Goal: Task Accomplishment & Management: Use online tool/utility

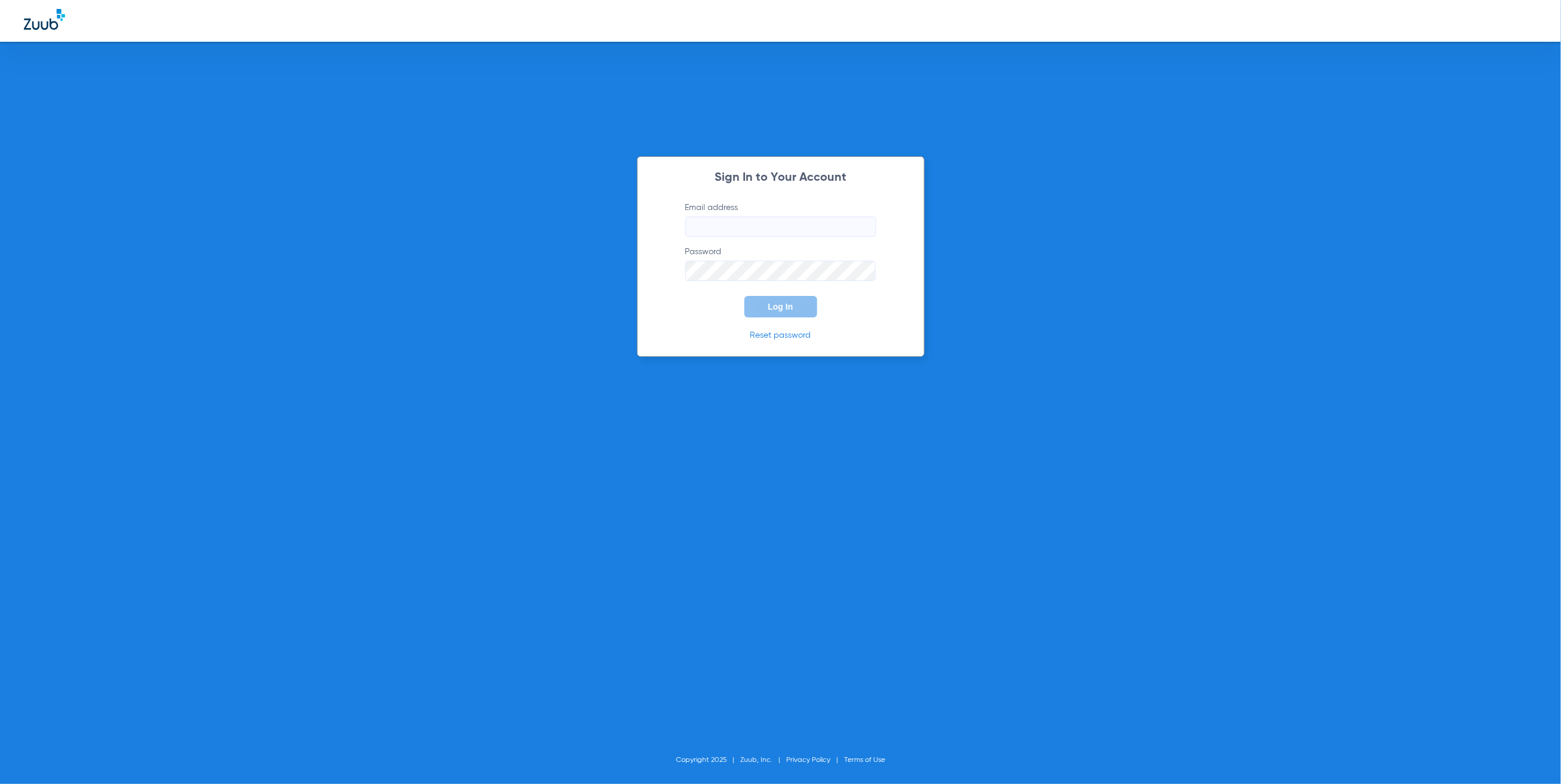
click at [798, 224] on input "Email address" at bounding box center [781, 226] width 191 height 20
type input "[PERSON_NAME][EMAIL_ADDRESS][PERSON_NAME][DOMAIN_NAME]"
click at [787, 299] on button "Log In" at bounding box center [781, 307] width 73 height 22
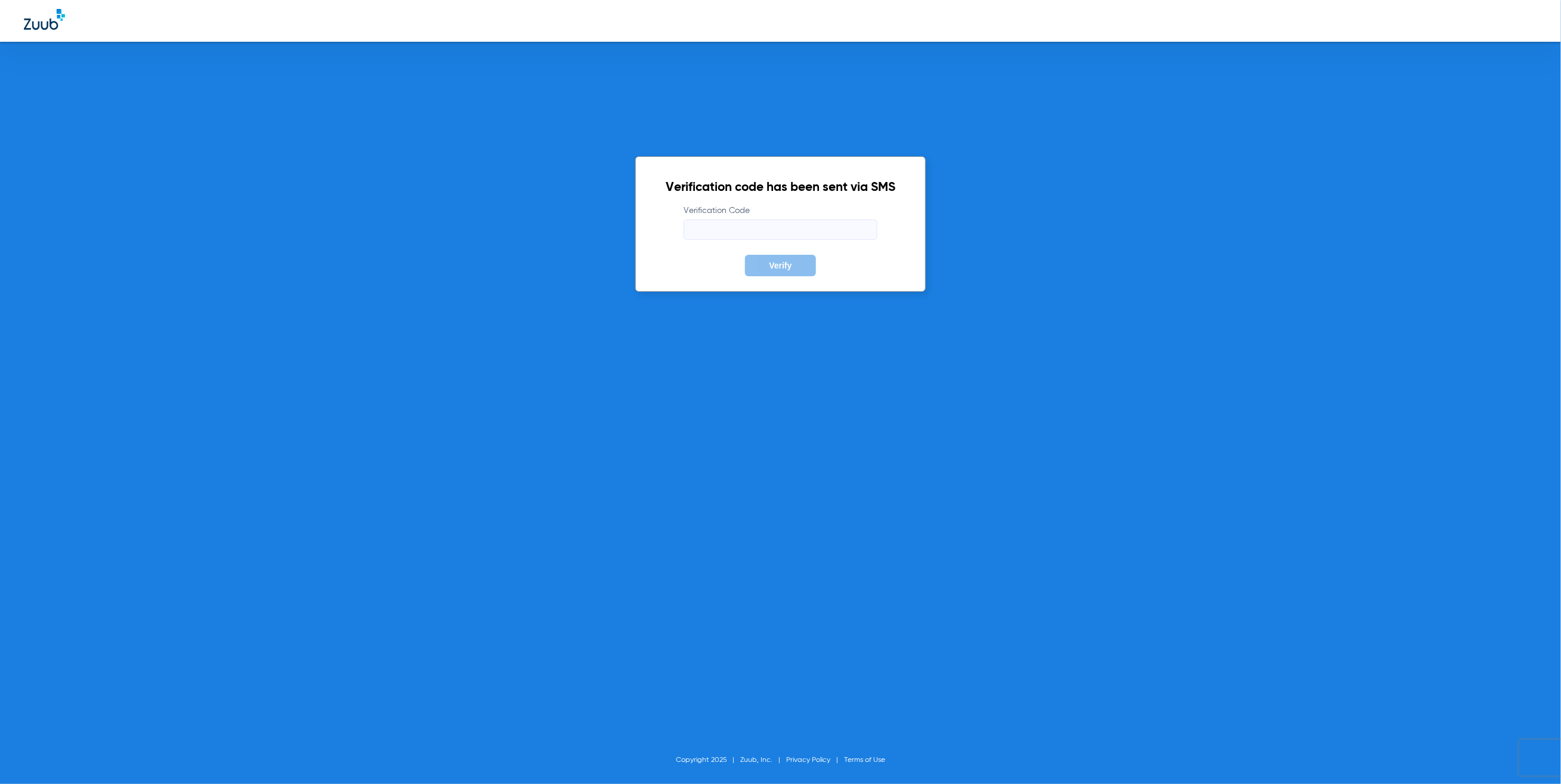
click at [707, 237] on input "Verification Code" at bounding box center [780, 230] width 194 height 20
type input "009359"
click at [745, 254] on button "Verify" at bounding box center [780, 265] width 70 height 22
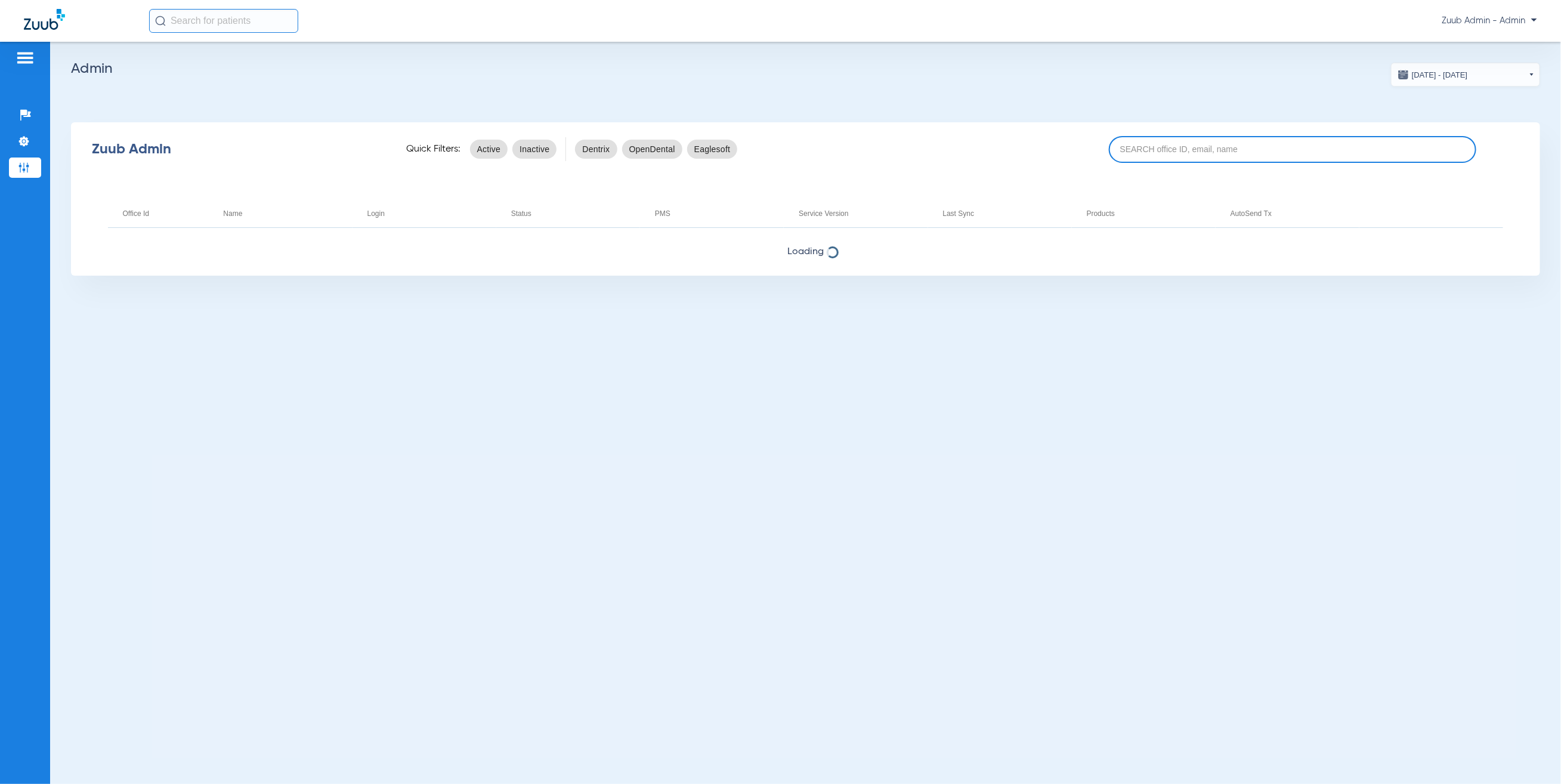
click at [1355, 142] on input at bounding box center [1292, 149] width 367 height 27
paste input "Essington Family Dental Care"
drag, startPoint x: 1346, startPoint y: 151, endPoint x: 886, endPoint y: 69, distance: 467.3
click at [886, 69] on app-admin-dashboard "[DATE] - [DATE] [DATE] Su Mo Tu We Th Fr Sa 27 28 29 30 31 1 2 3 4 5 6 7 8 9 10…" at bounding box center [806, 169] width 1469 height 213
click at [1243, 144] on input "maur" at bounding box center [1292, 149] width 367 height 27
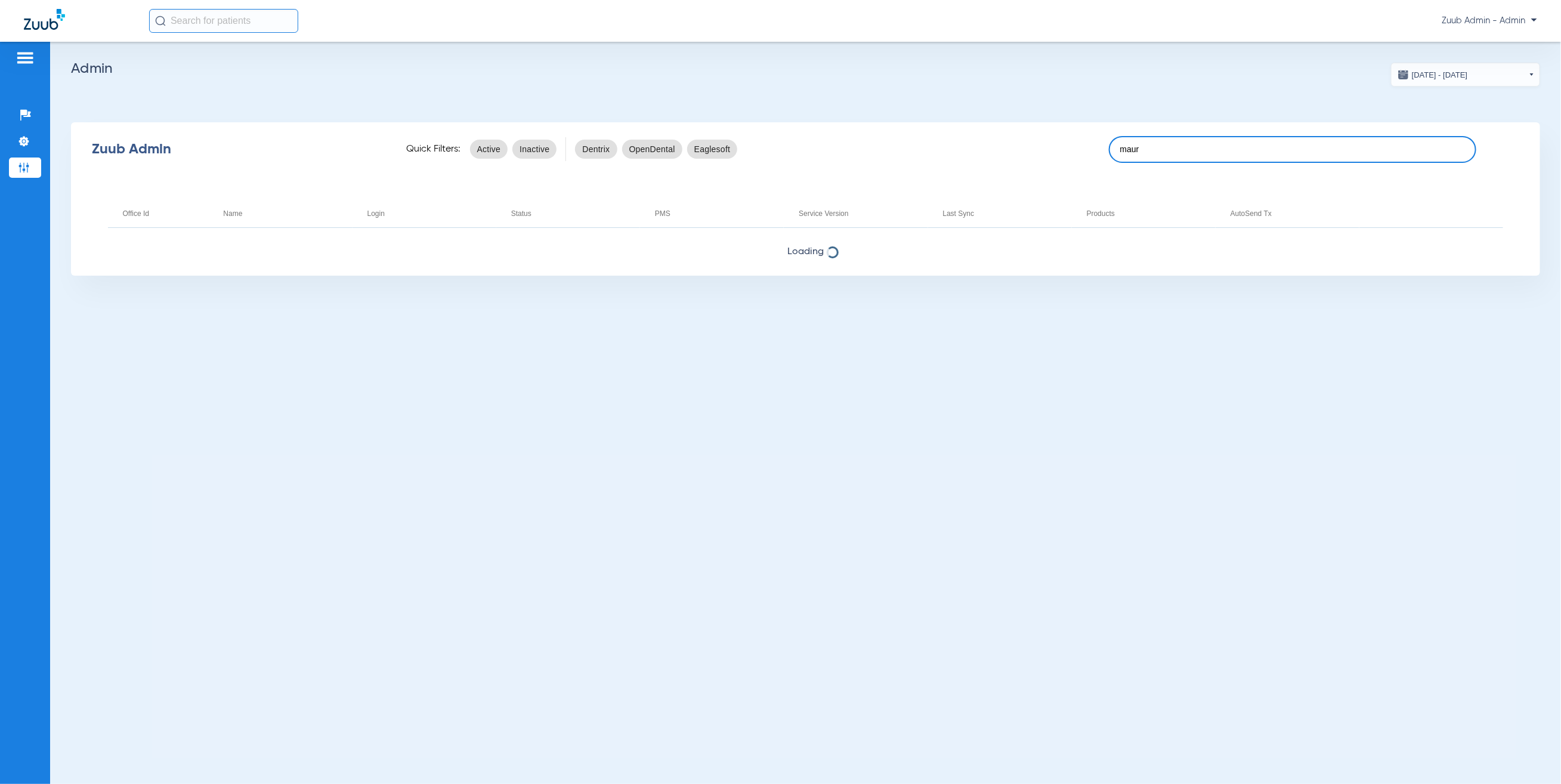
click at [1243, 144] on input "maur" at bounding box center [1292, 149] width 367 height 27
paste input "17006784"
type input "17006784"
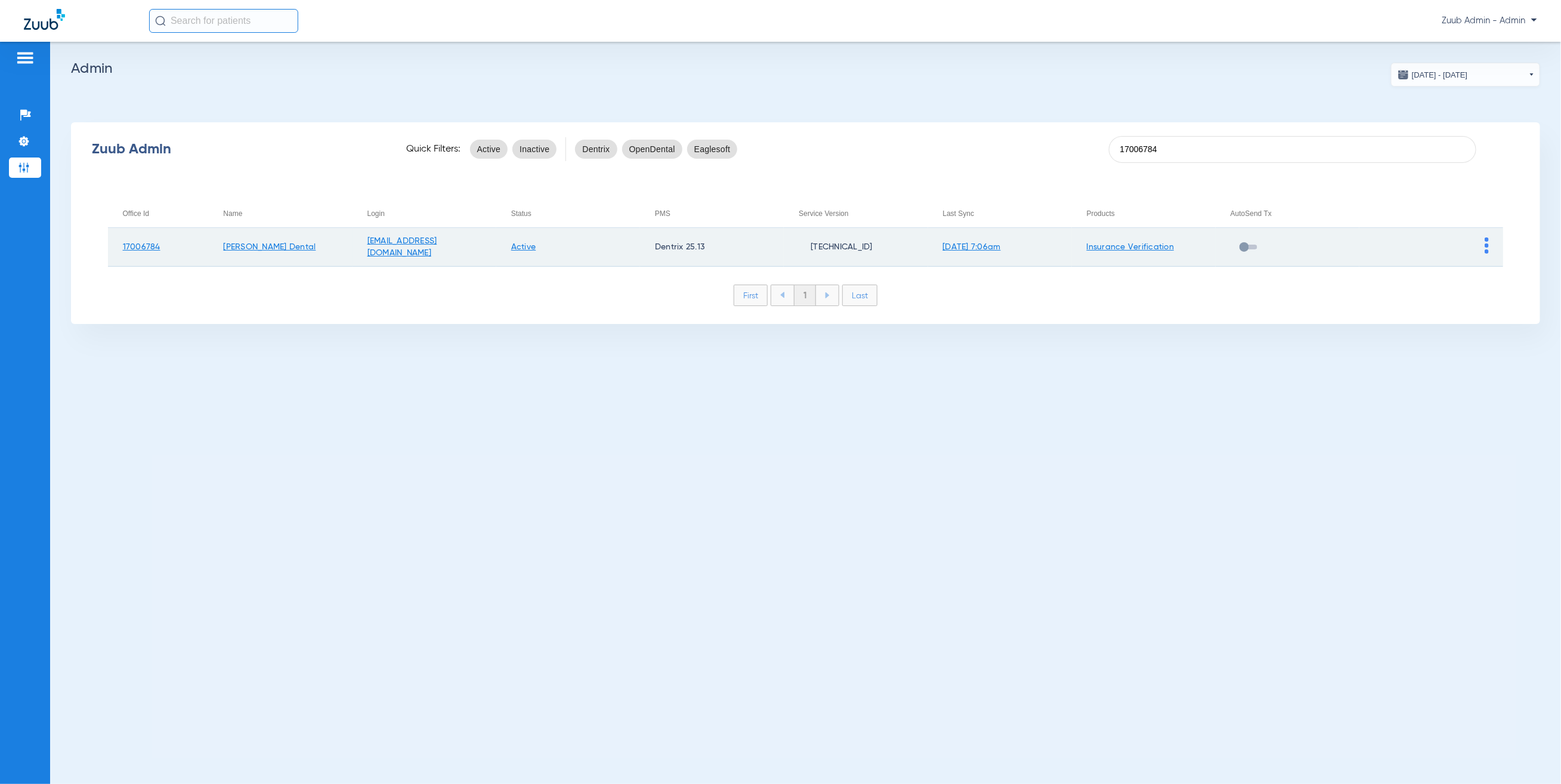
click at [1487, 243] on img at bounding box center [1487, 245] width 4 height 16
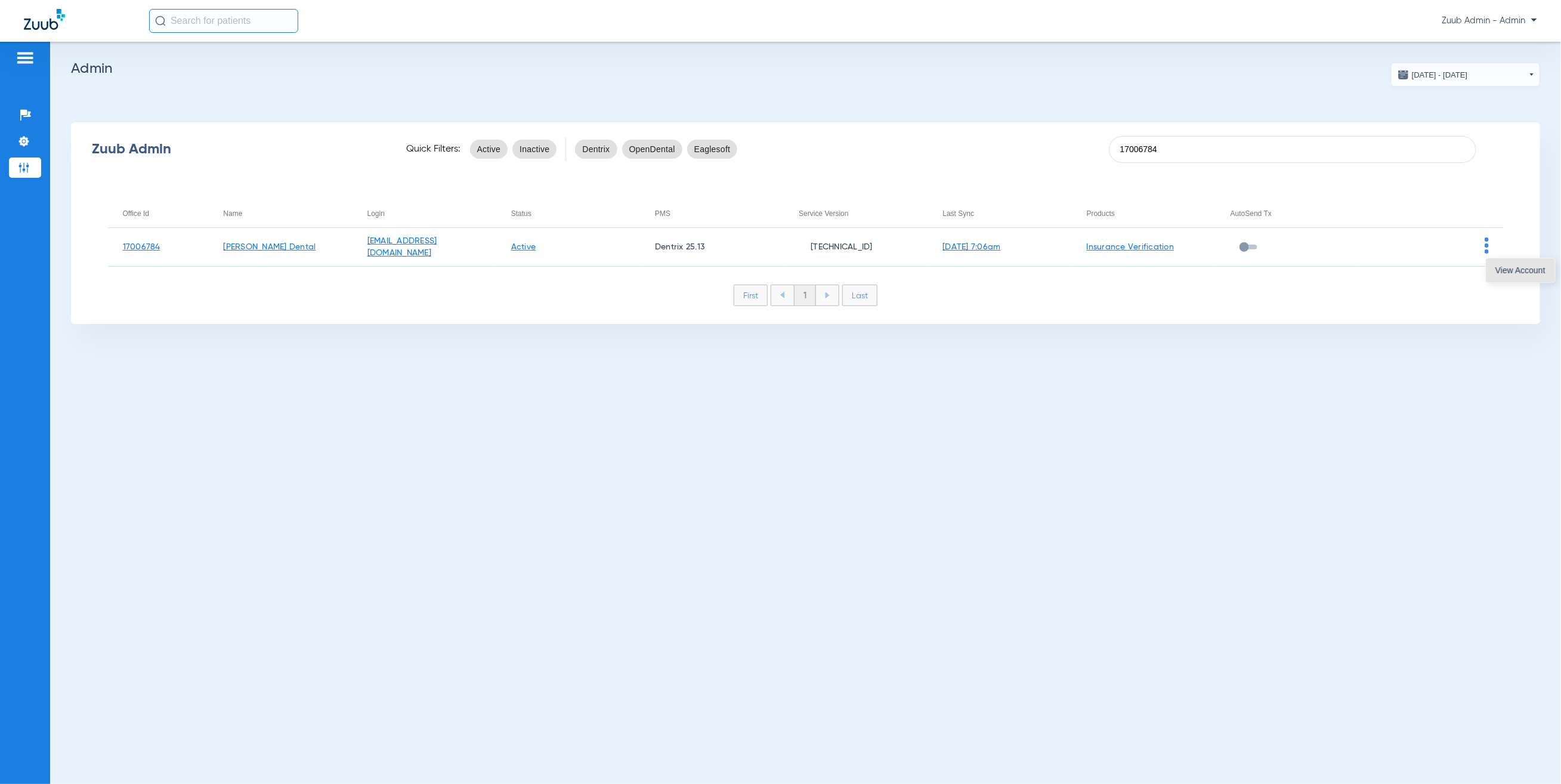
drag, startPoint x: 1527, startPoint y: 276, endPoint x: 1522, endPoint y: 272, distance: 6.4
click at [1525, 275] on button "View Account" at bounding box center [1521, 270] width 69 height 24
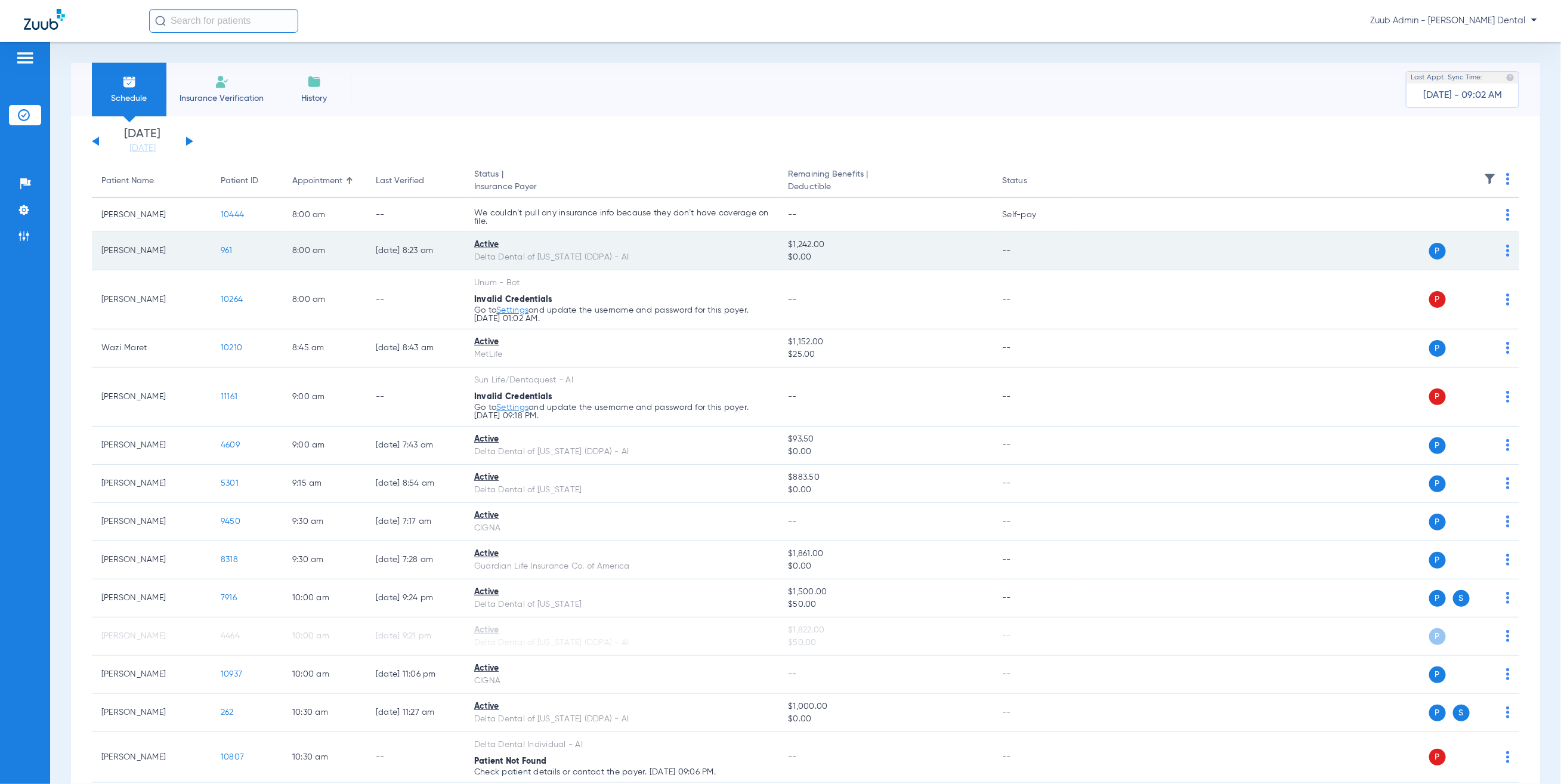
click at [227, 251] on span "961" at bounding box center [226, 250] width 12 height 8
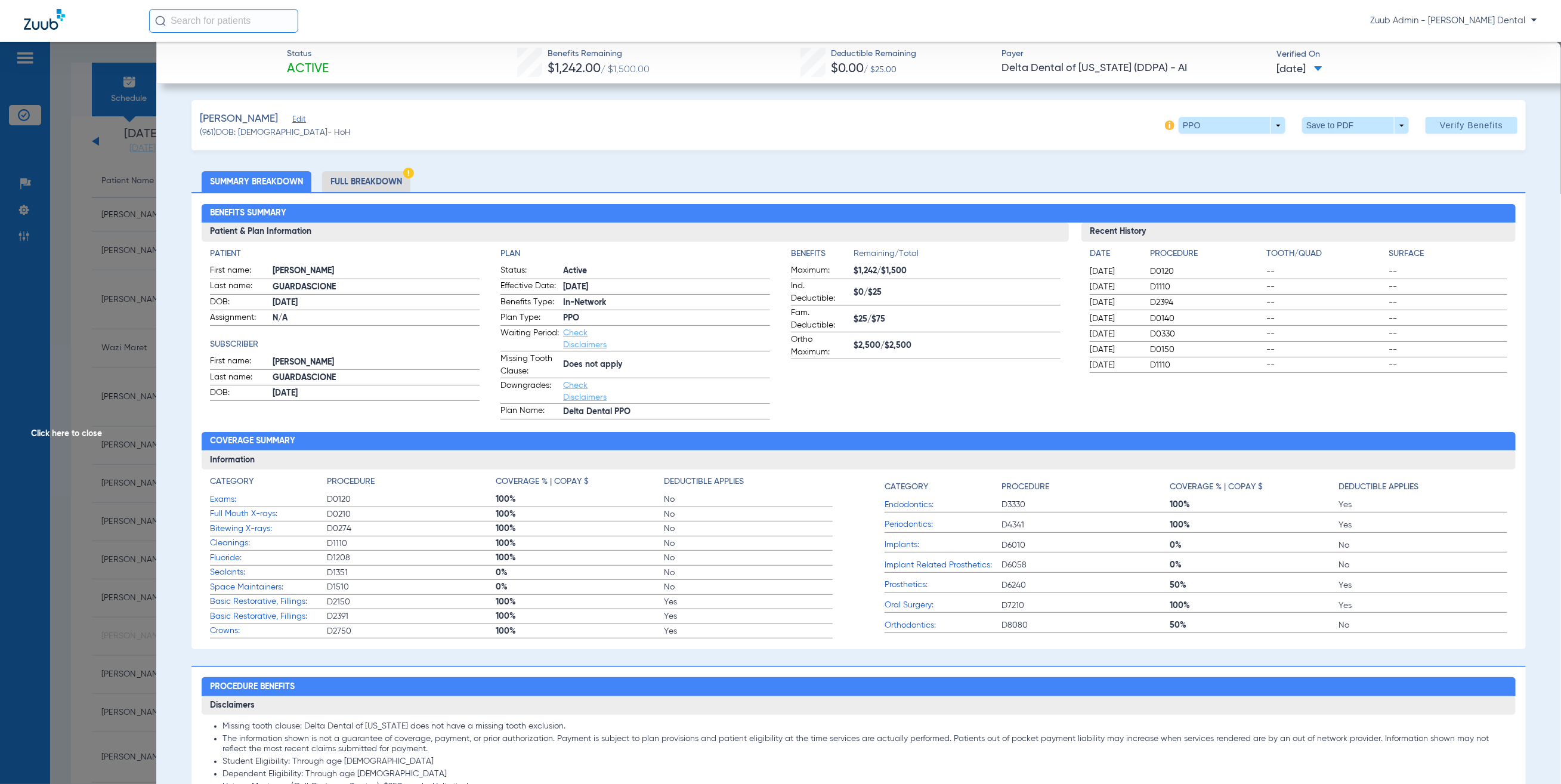
click at [356, 174] on li "Full Breakdown" at bounding box center [366, 181] width 88 height 21
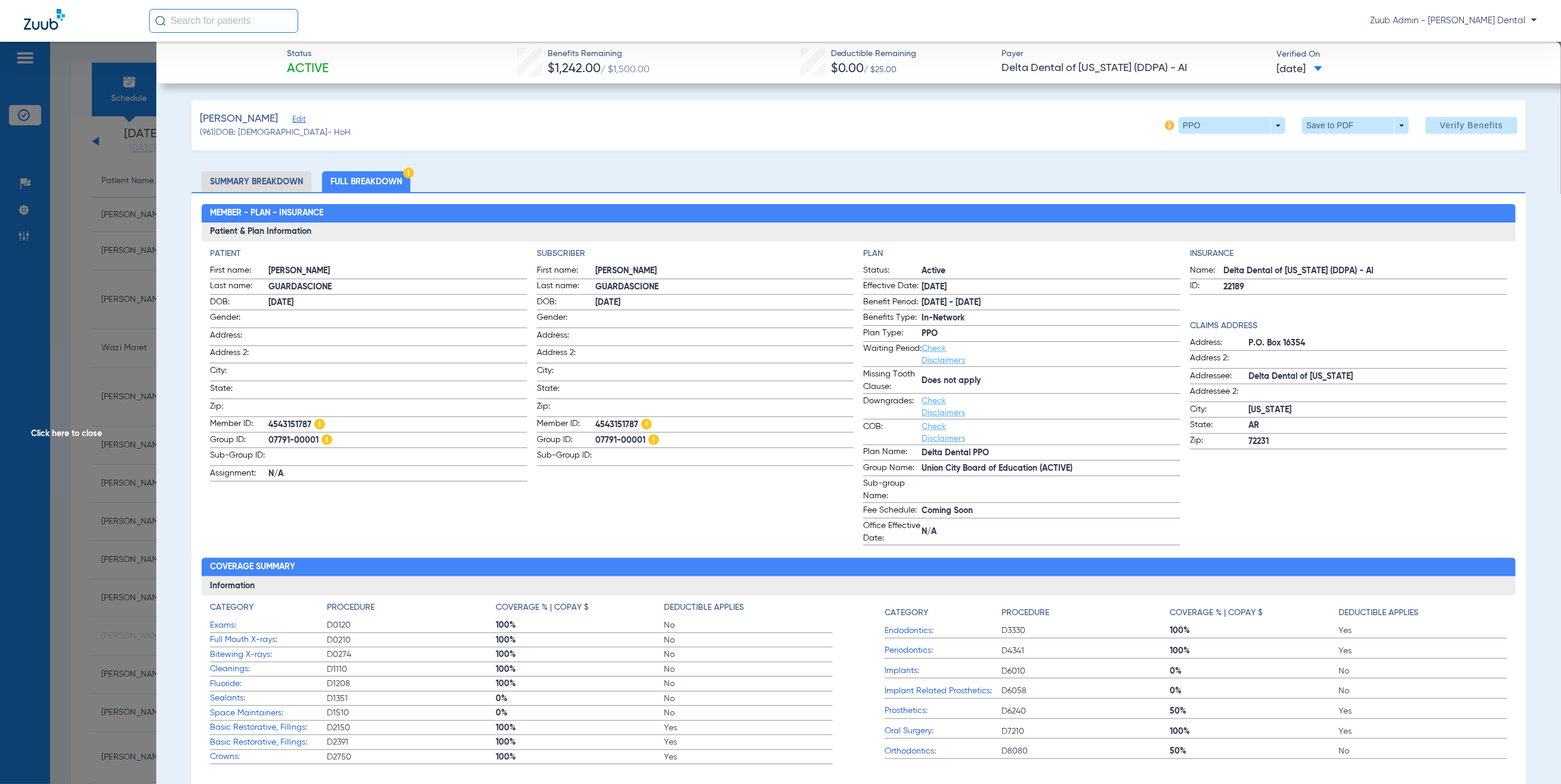
click at [303, 117] on span "Edit" at bounding box center [297, 120] width 10 height 11
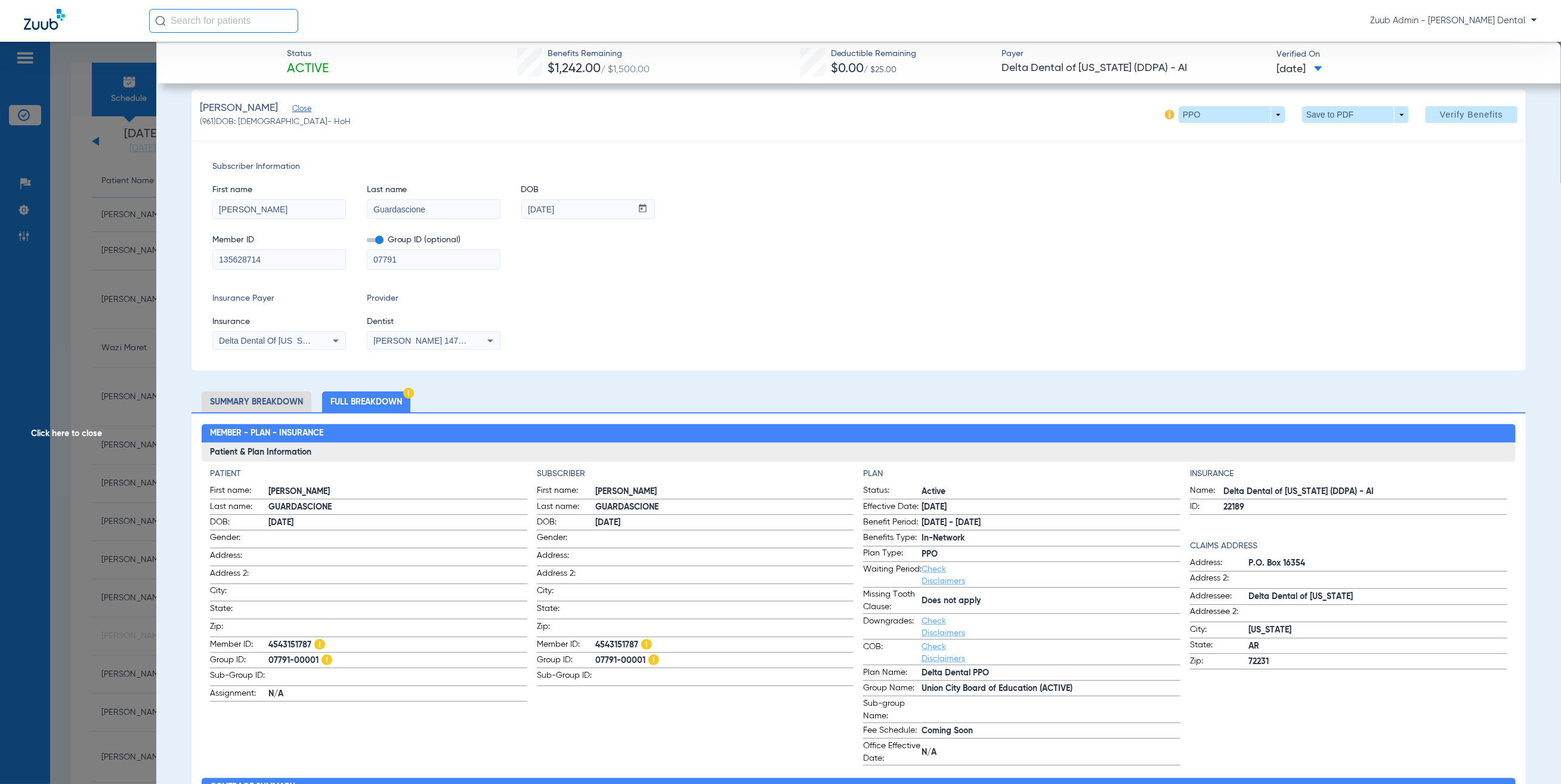
scroll to position [14, 0]
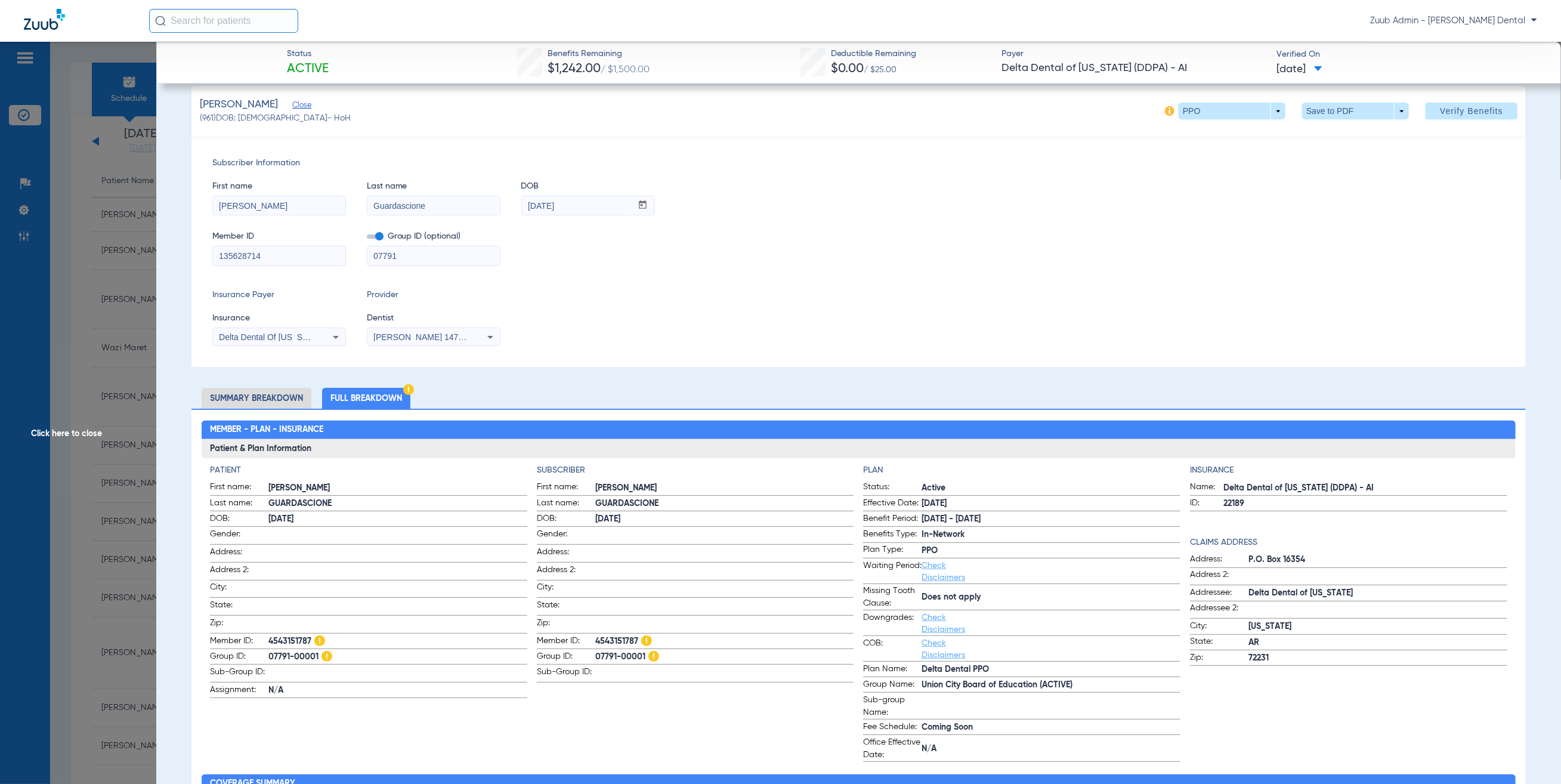
click at [130, 357] on span "Click here to close" at bounding box center [78, 434] width 157 height 784
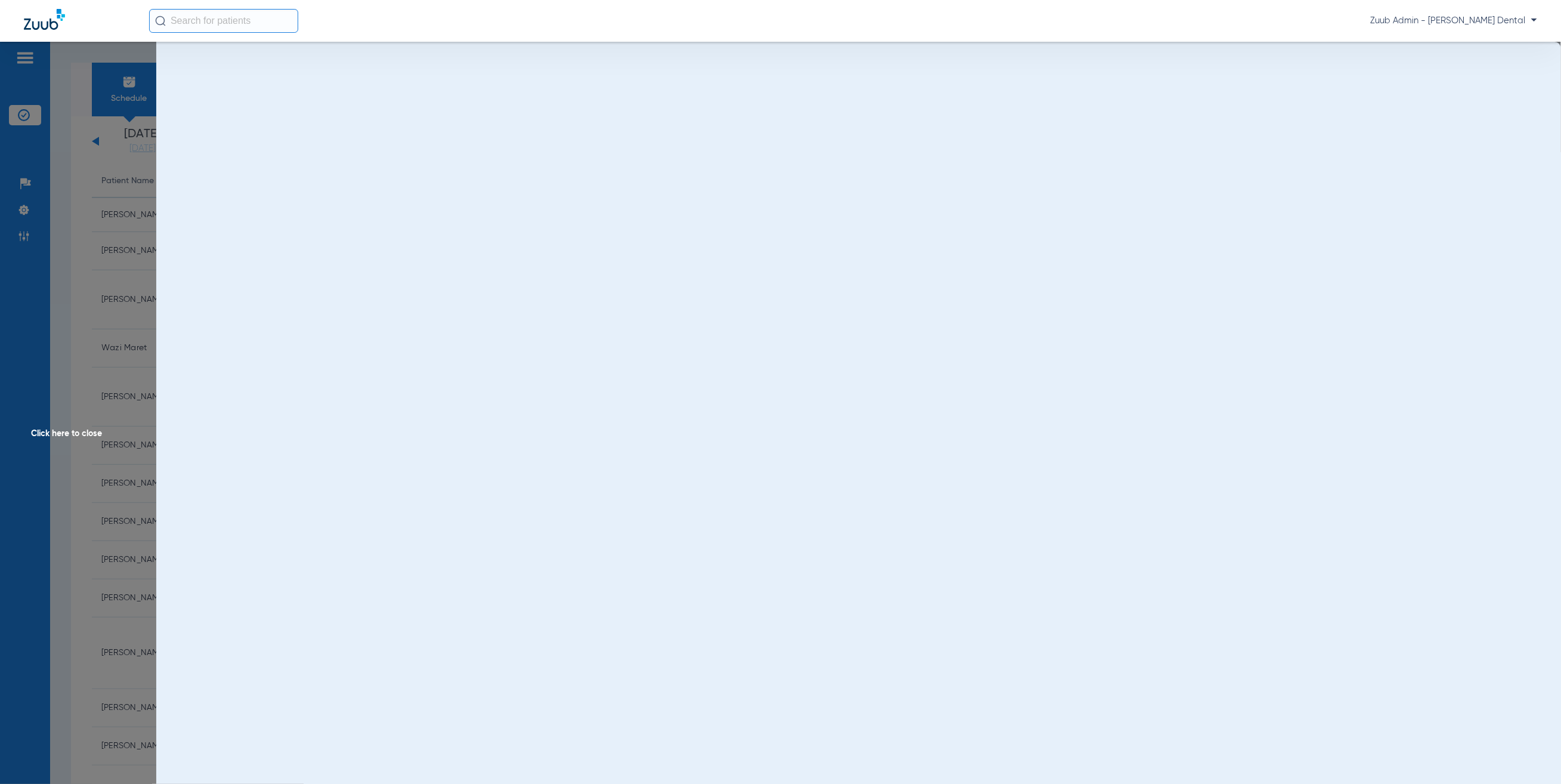
scroll to position [0, 0]
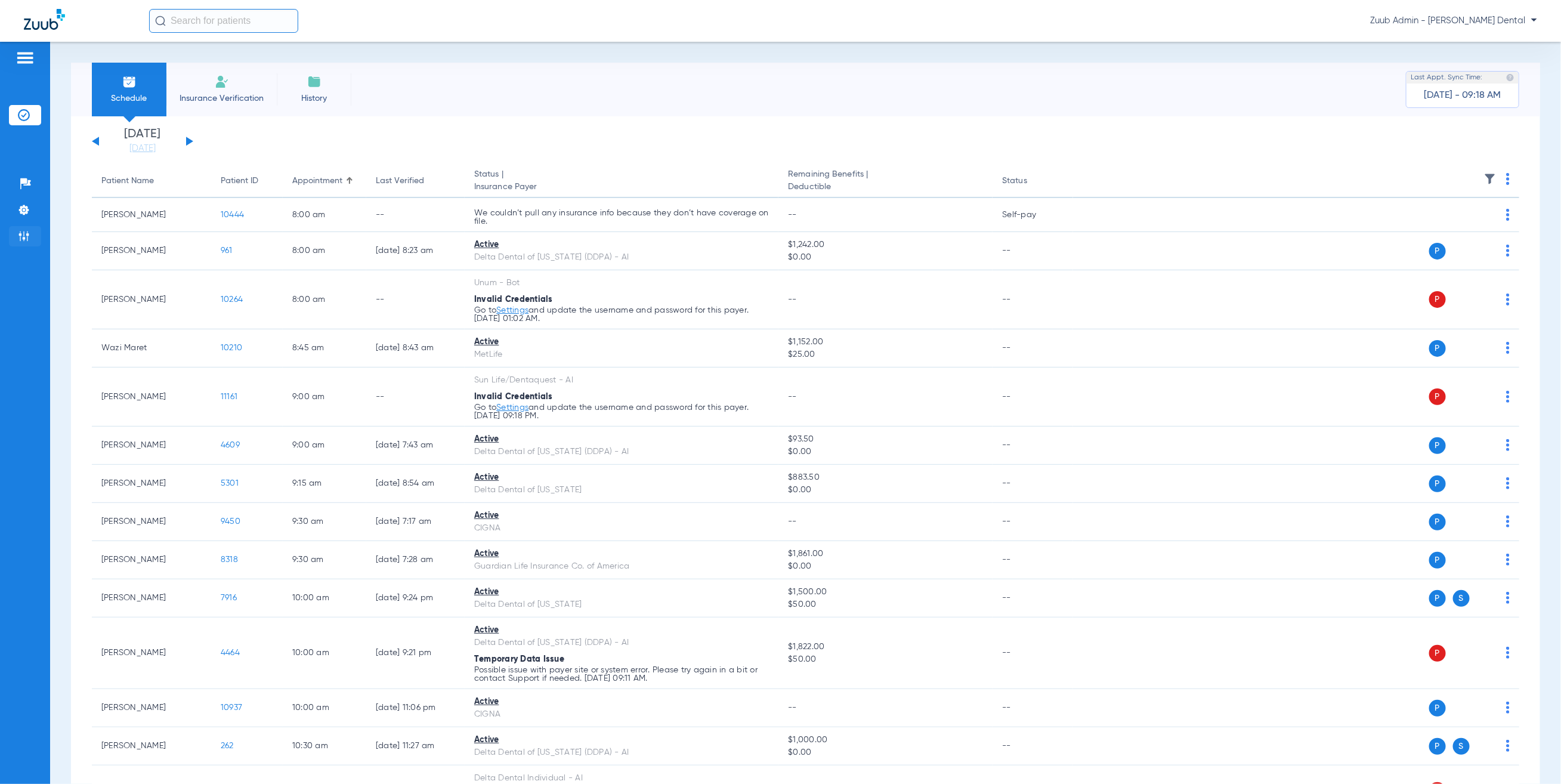
click at [23, 234] on img at bounding box center [23, 236] width 12 height 12
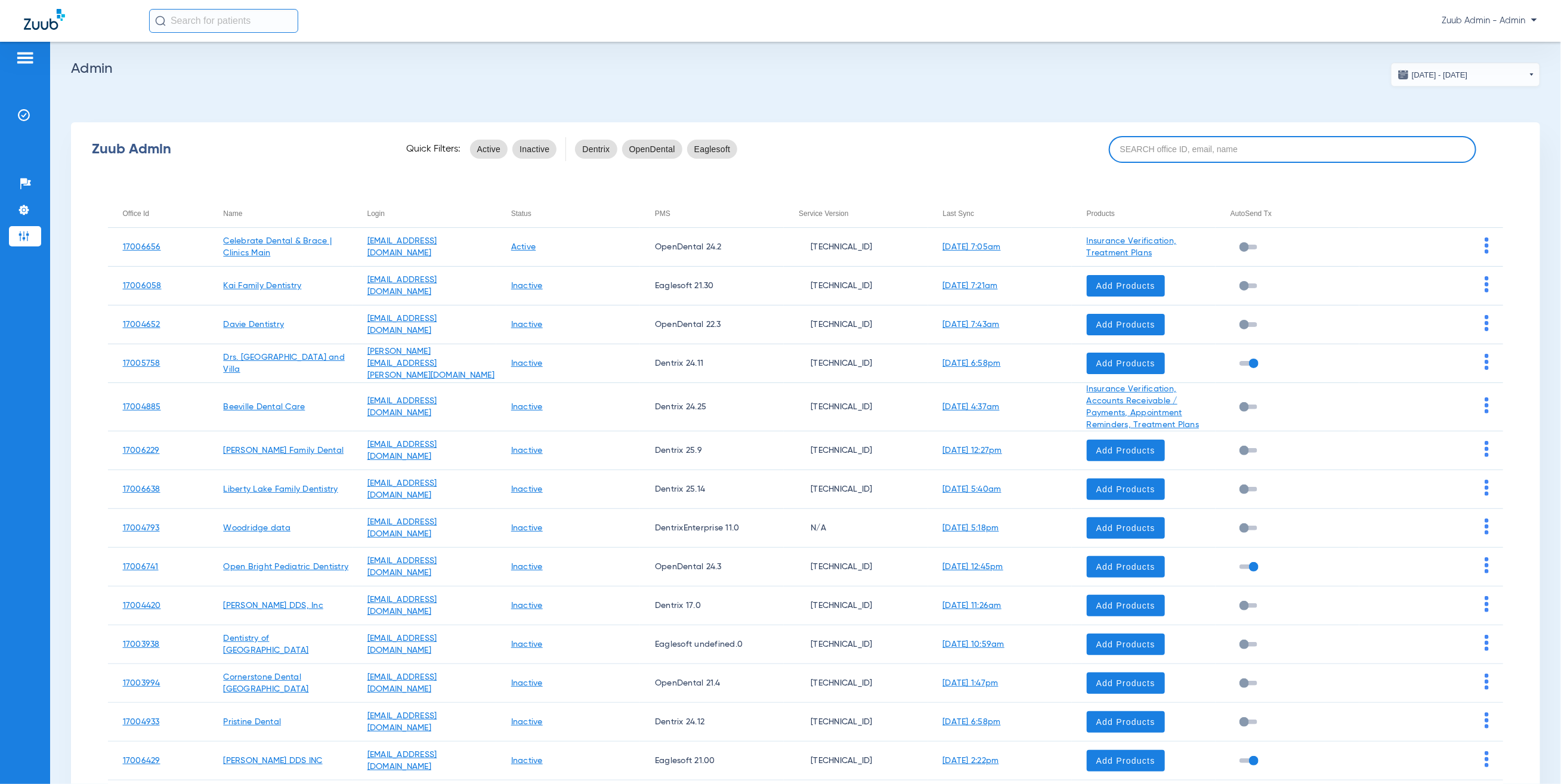
click at [1179, 140] on input at bounding box center [1292, 149] width 367 height 27
paste input "17007221"
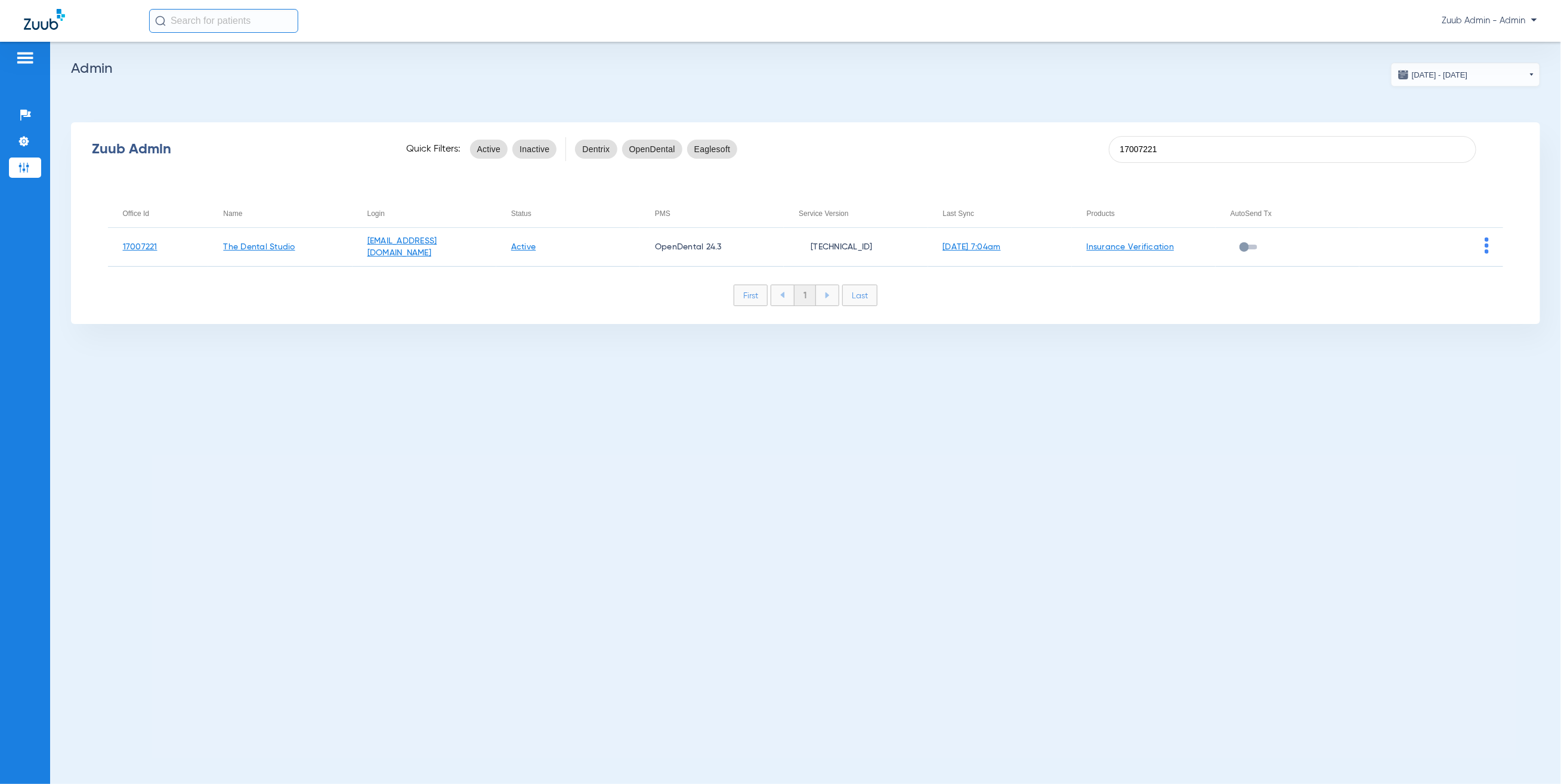
type input "17007221"
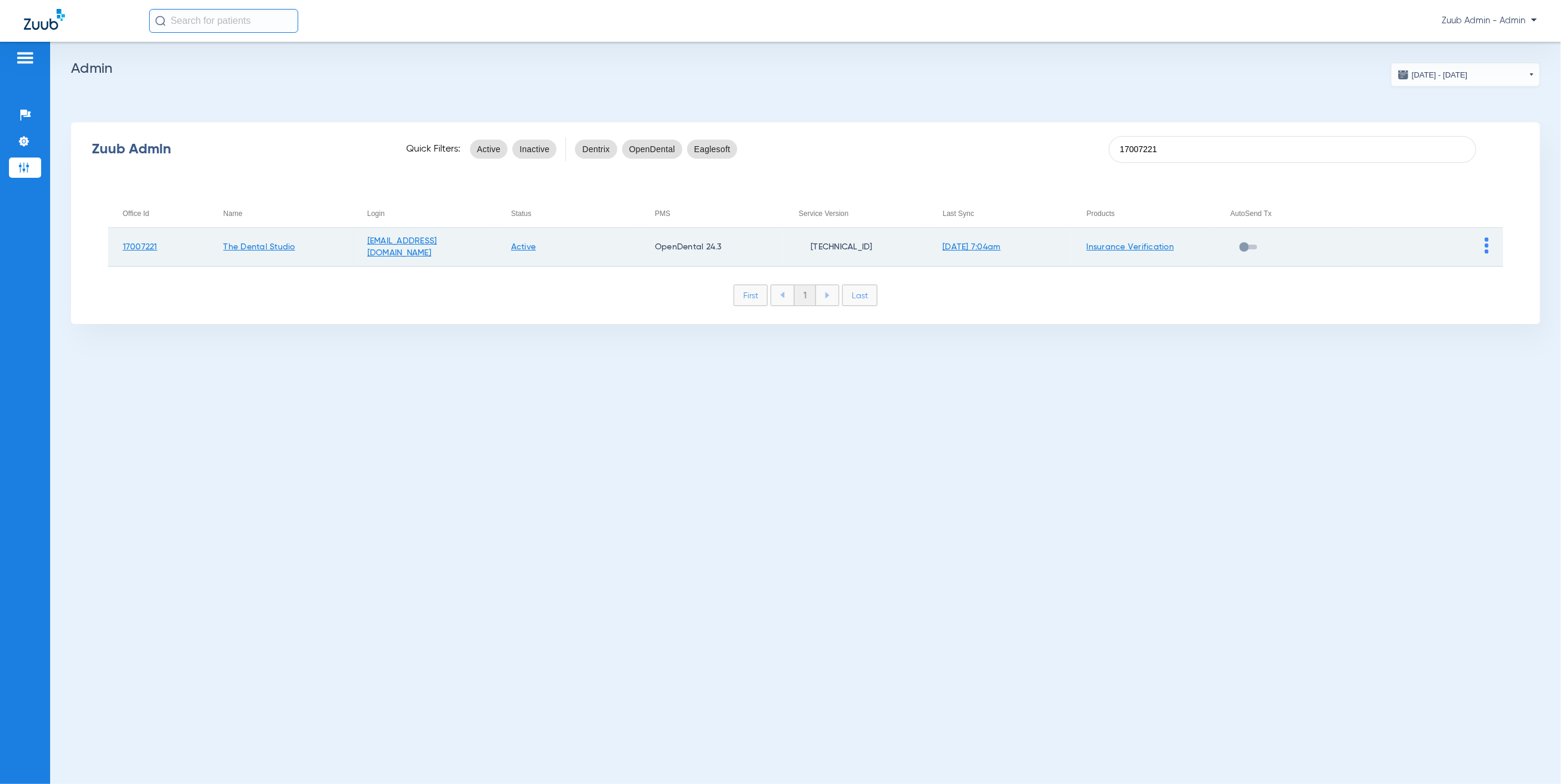
click at [1485, 243] on img at bounding box center [1487, 245] width 4 height 16
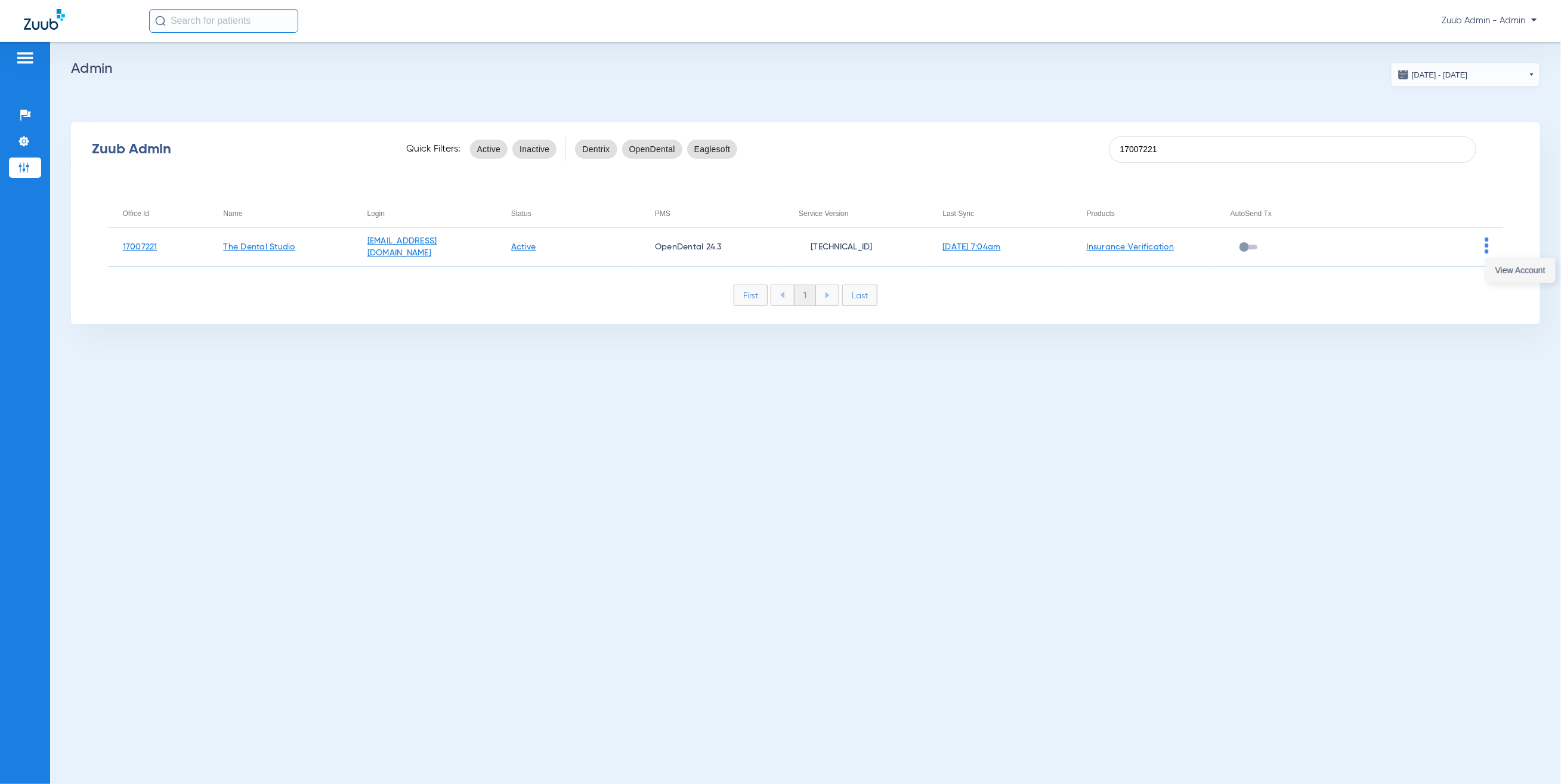
click at [1491, 260] on button "View Account" at bounding box center [1521, 270] width 69 height 24
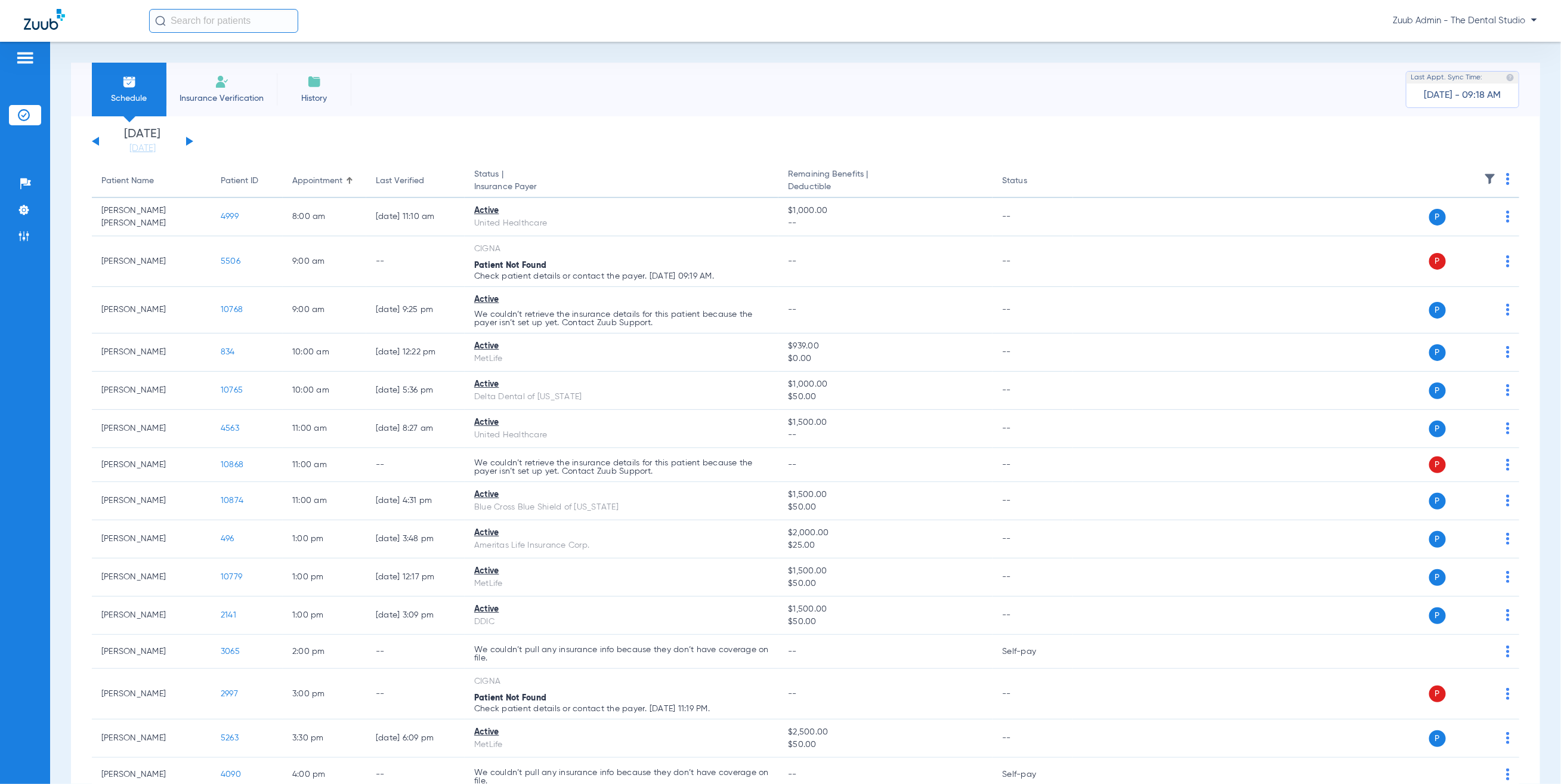
click at [216, 18] on input "text" at bounding box center [224, 21] width 149 height 24
type input "[PERSON_NAME] t"
click at [192, 67] on span "[PERSON_NAME]" at bounding box center [205, 64] width 97 height 9
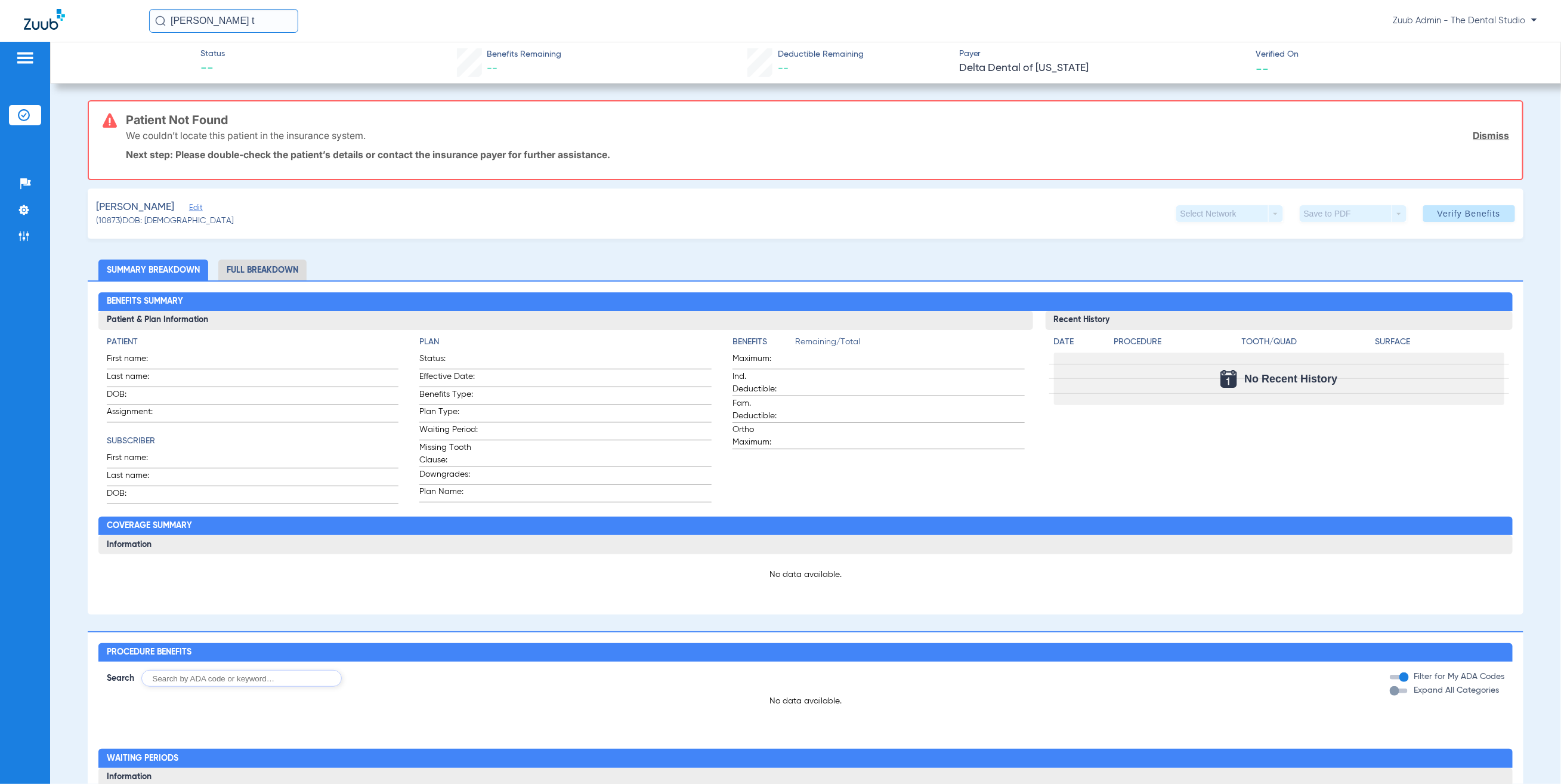
click at [235, 29] on input "[PERSON_NAME] t" at bounding box center [224, 21] width 149 height 24
click at [266, 85] on td "5480" at bounding box center [279, 81] width 25 height 17
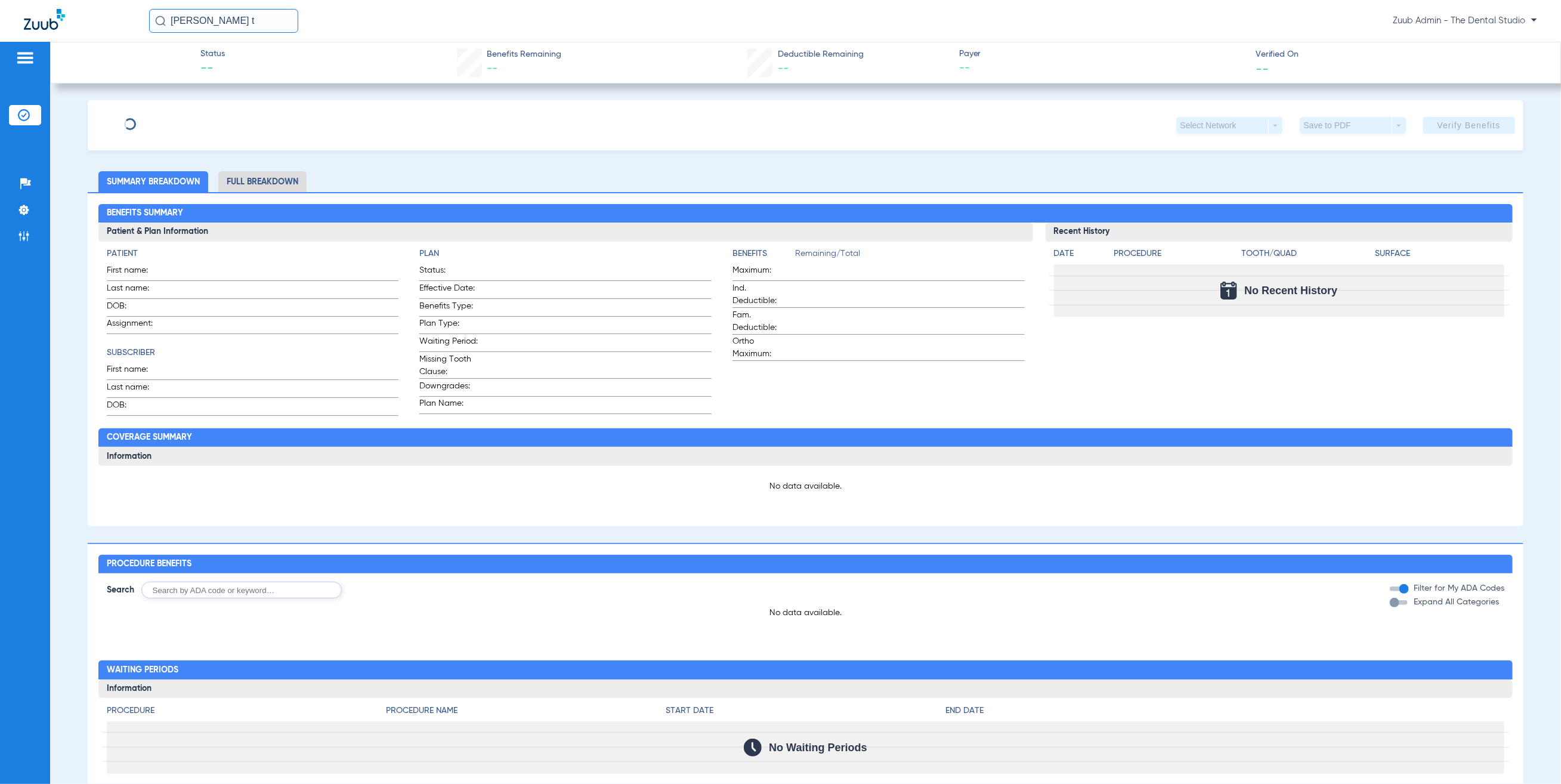
type input "[PERSON_NAME]"
type input "[DATE]"
type input "184861759"
type input "9675"
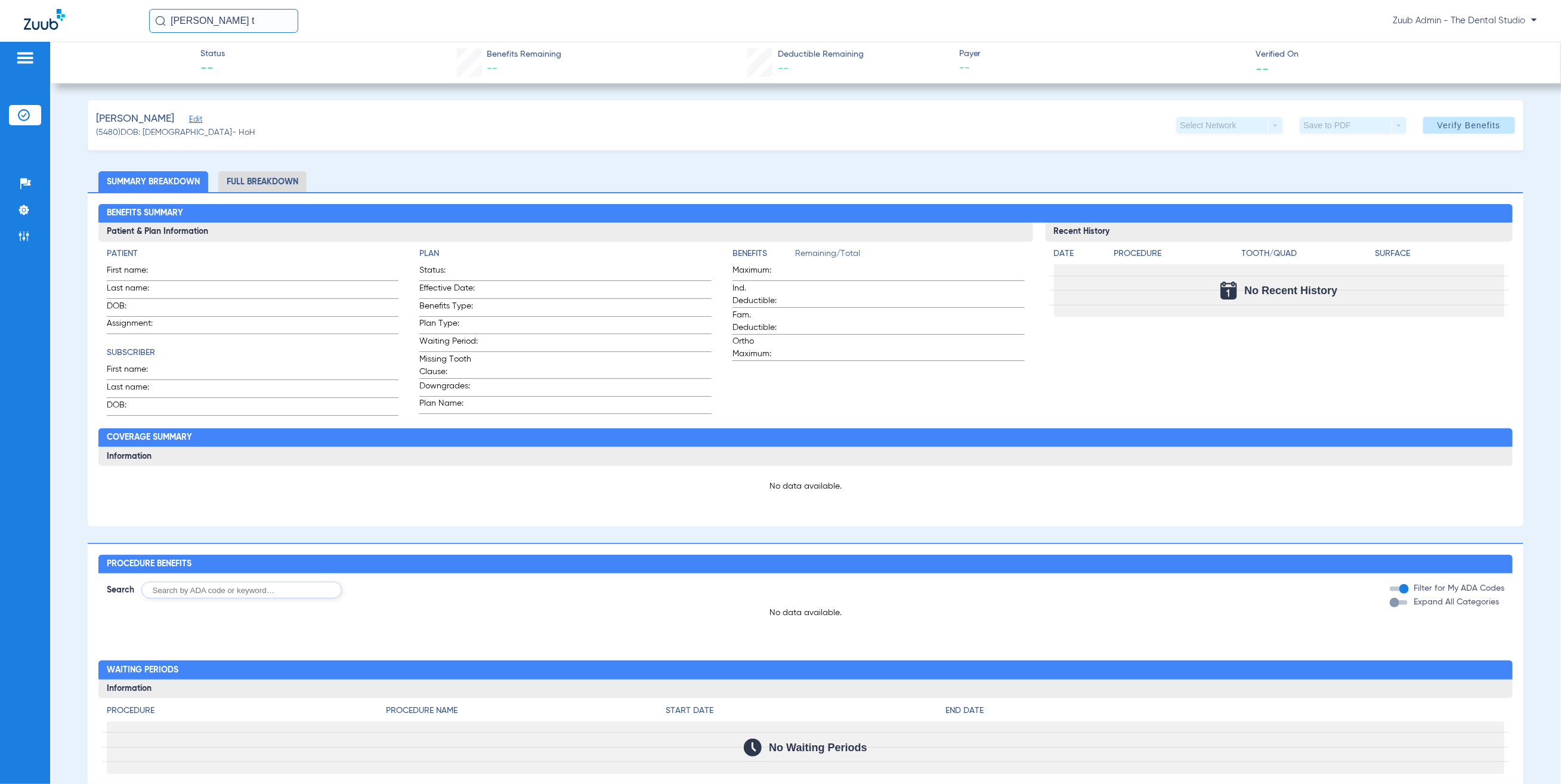
click at [189, 123] on span "Edit" at bounding box center [194, 120] width 10 height 11
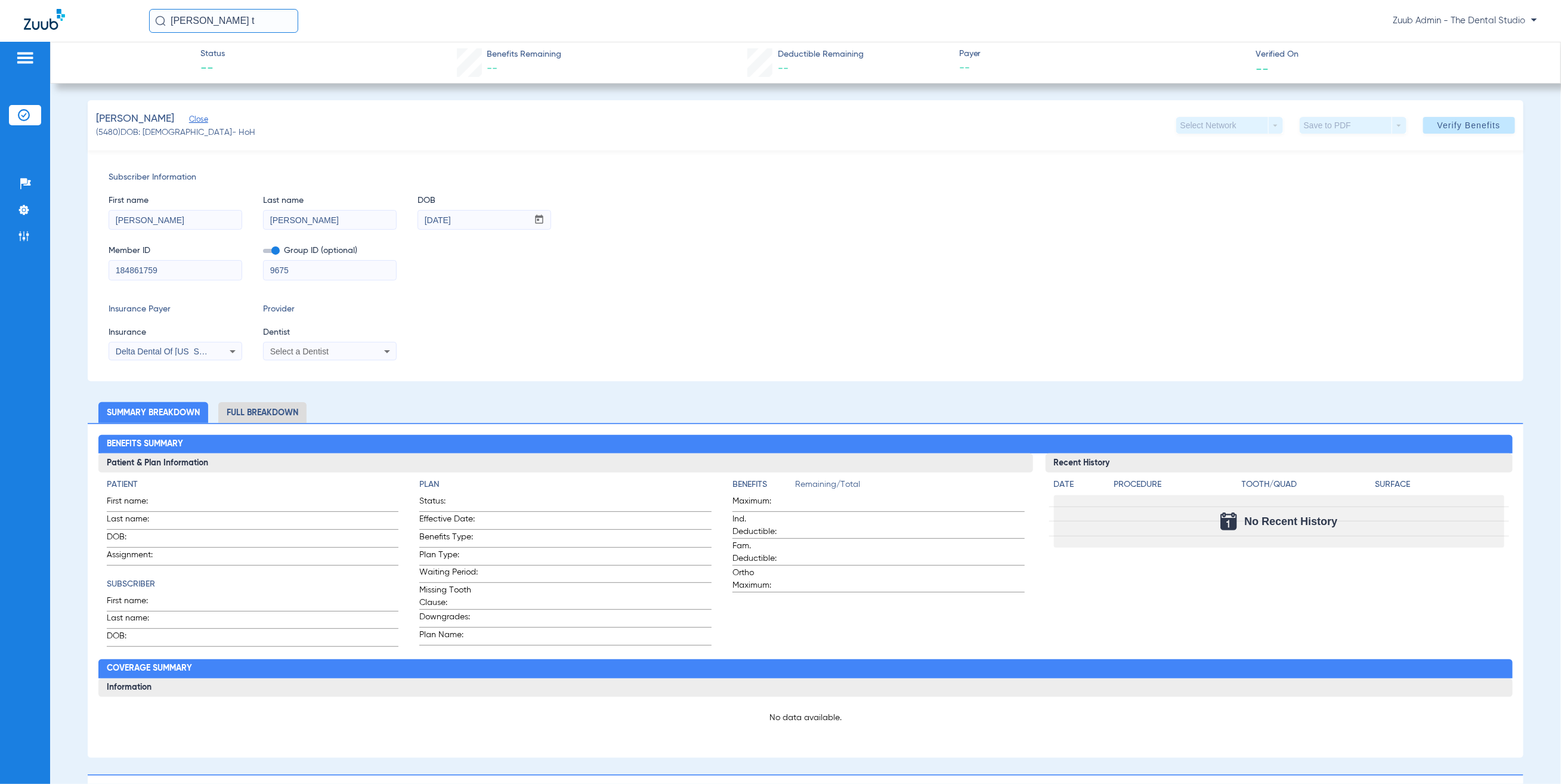
click at [221, 22] on input "[PERSON_NAME] t" at bounding box center [224, 21] width 149 height 24
click at [219, 59] on td "[PERSON_NAME]" at bounding box center [207, 64] width 117 height 17
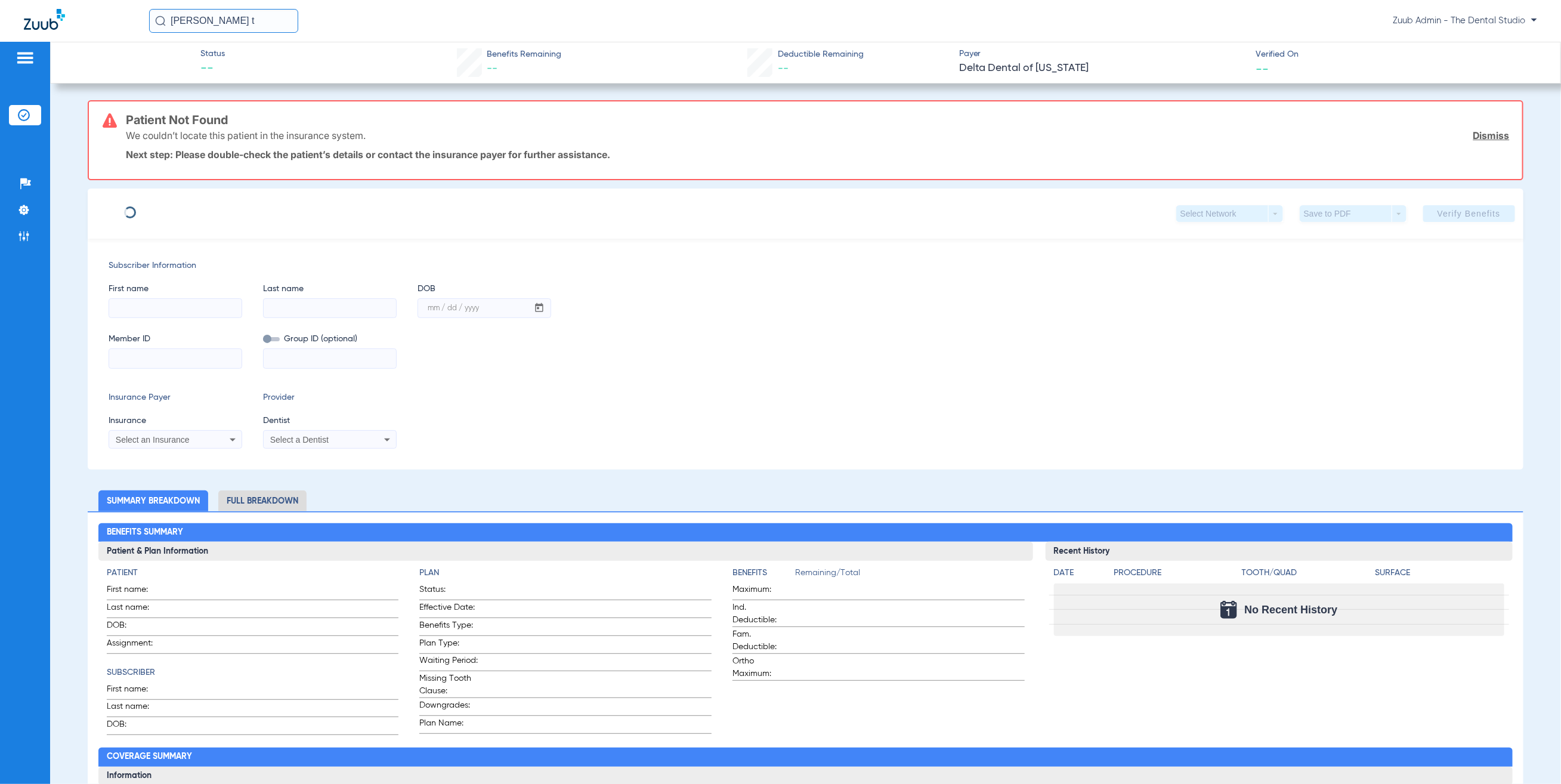
type input "[PERSON_NAME]"
type input "[DATE]"
type input "08000000065703"
click at [229, 30] on input "[PERSON_NAME] t" at bounding box center [224, 21] width 149 height 24
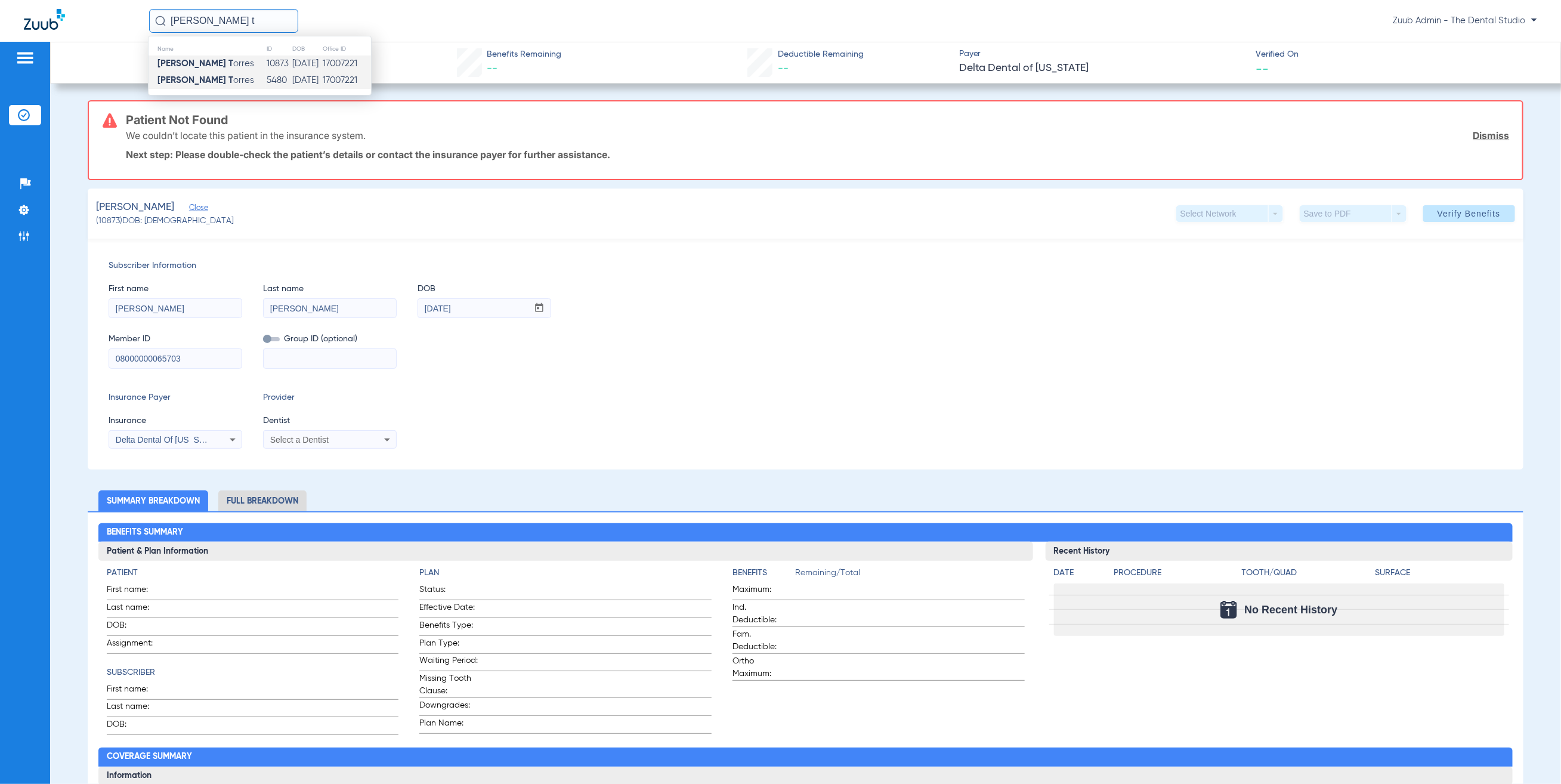
click at [266, 77] on td "5480" at bounding box center [279, 81] width 25 height 17
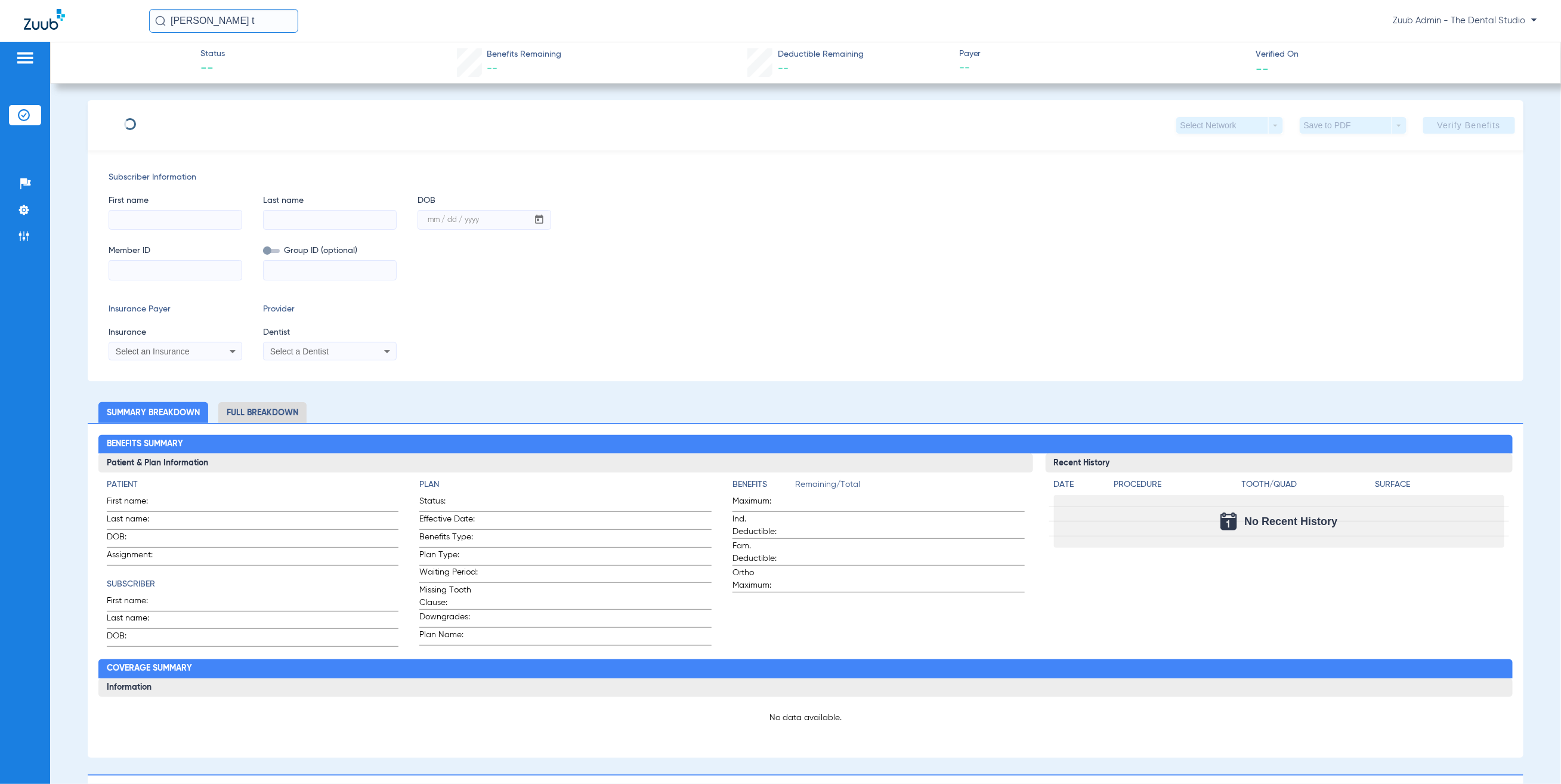
type input "[PERSON_NAME]"
type input "[DATE]"
type input "184861759"
type input "9675"
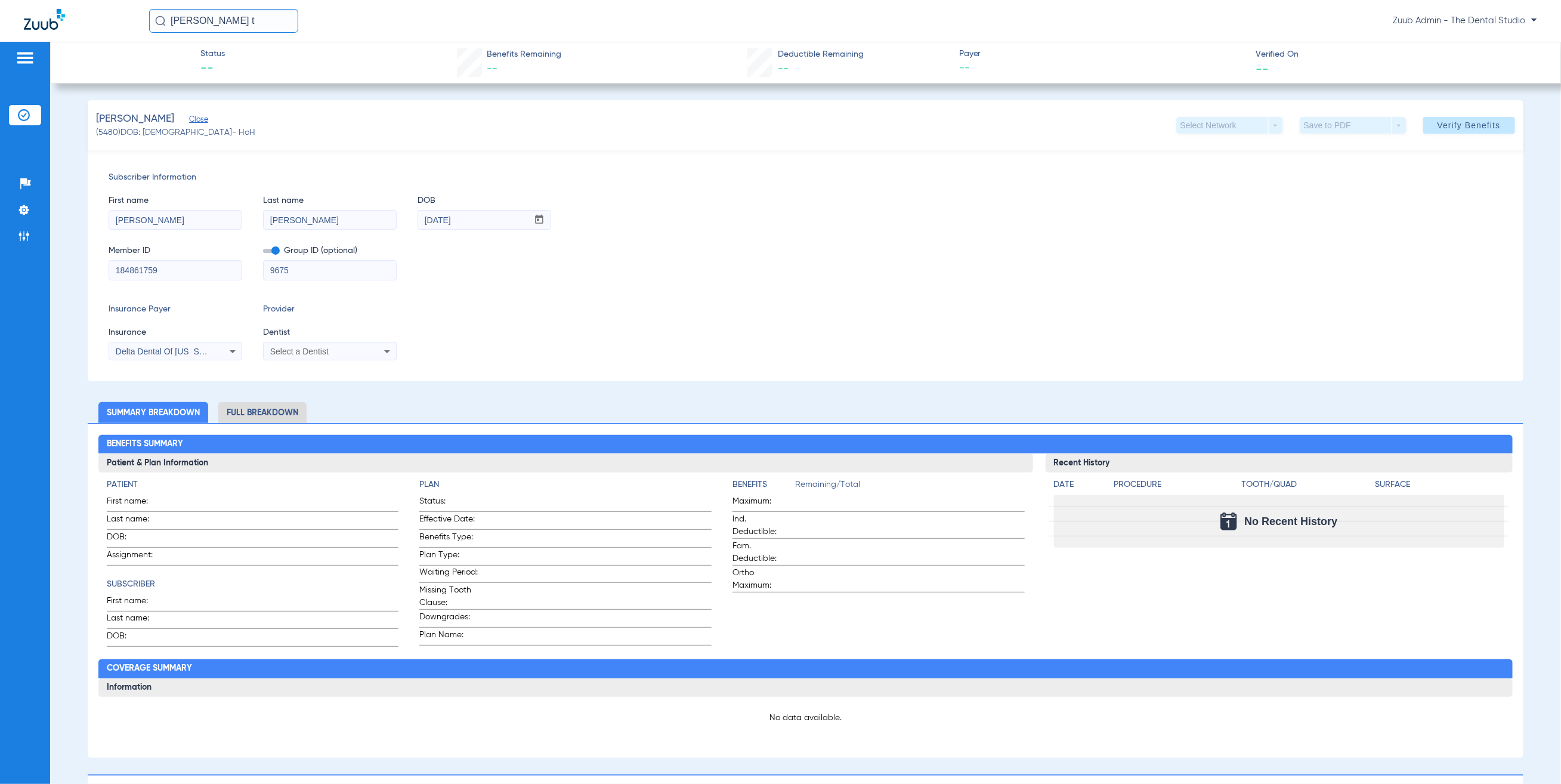
click at [190, 265] on input "184861759" at bounding box center [175, 270] width 132 height 19
click at [197, 260] on div "184861759" at bounding box center [175, 270] width 134 height 20
click at [191, 279] on input "184861759" at bounding box center [175, 270] width 132 height 19
drag, startPoint x: 262, startPoint y: 27, endPoint x: 265, endPoint y: 34, distance: 7.6
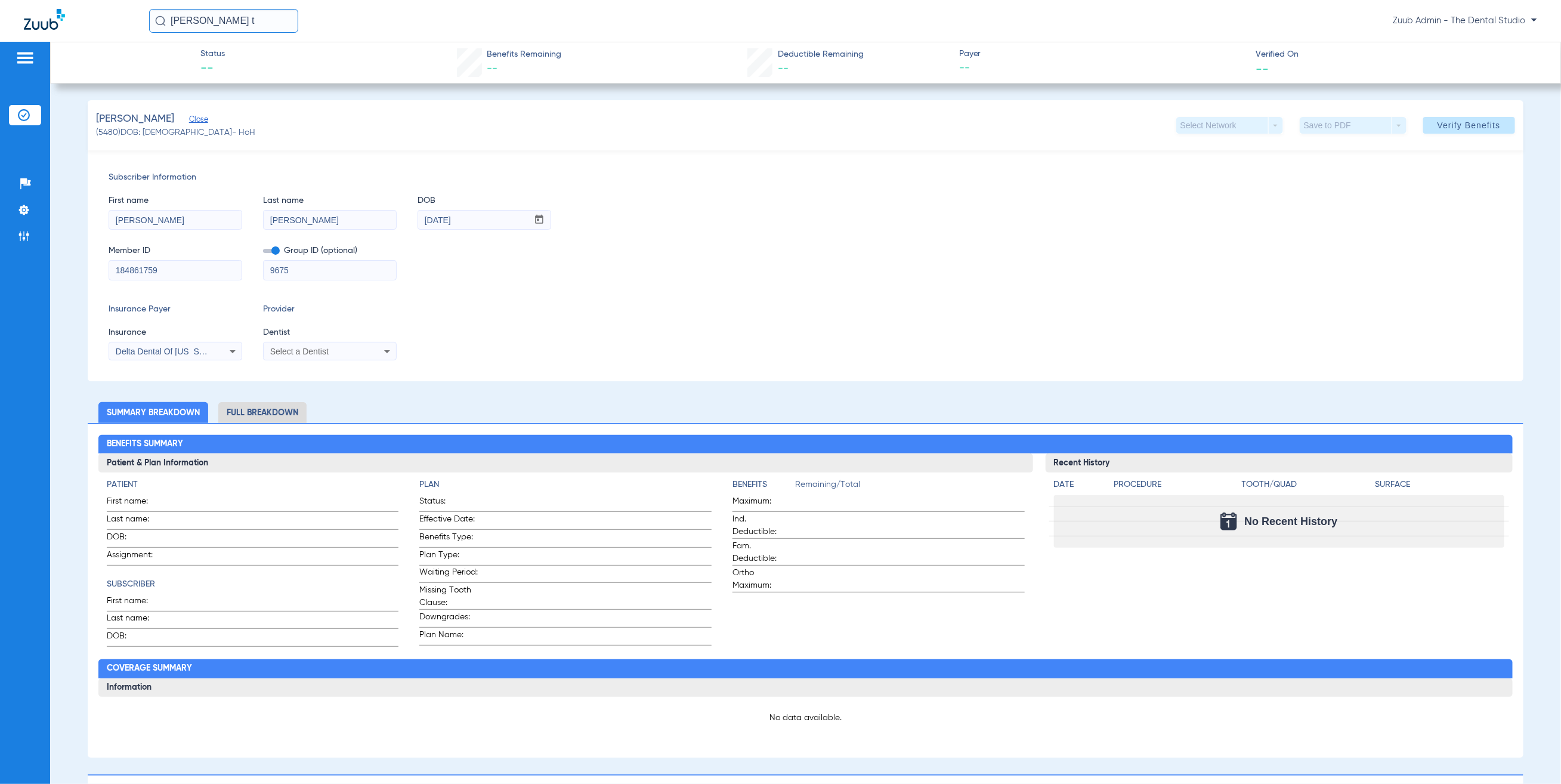
click at [262, 27] on input "[PERSON_NAME] t" at bounding box center [224, 21] width 149 height 24
click at [292, 68] on td "[DATE]" at bounding box center [307, 64] width 31 height 17
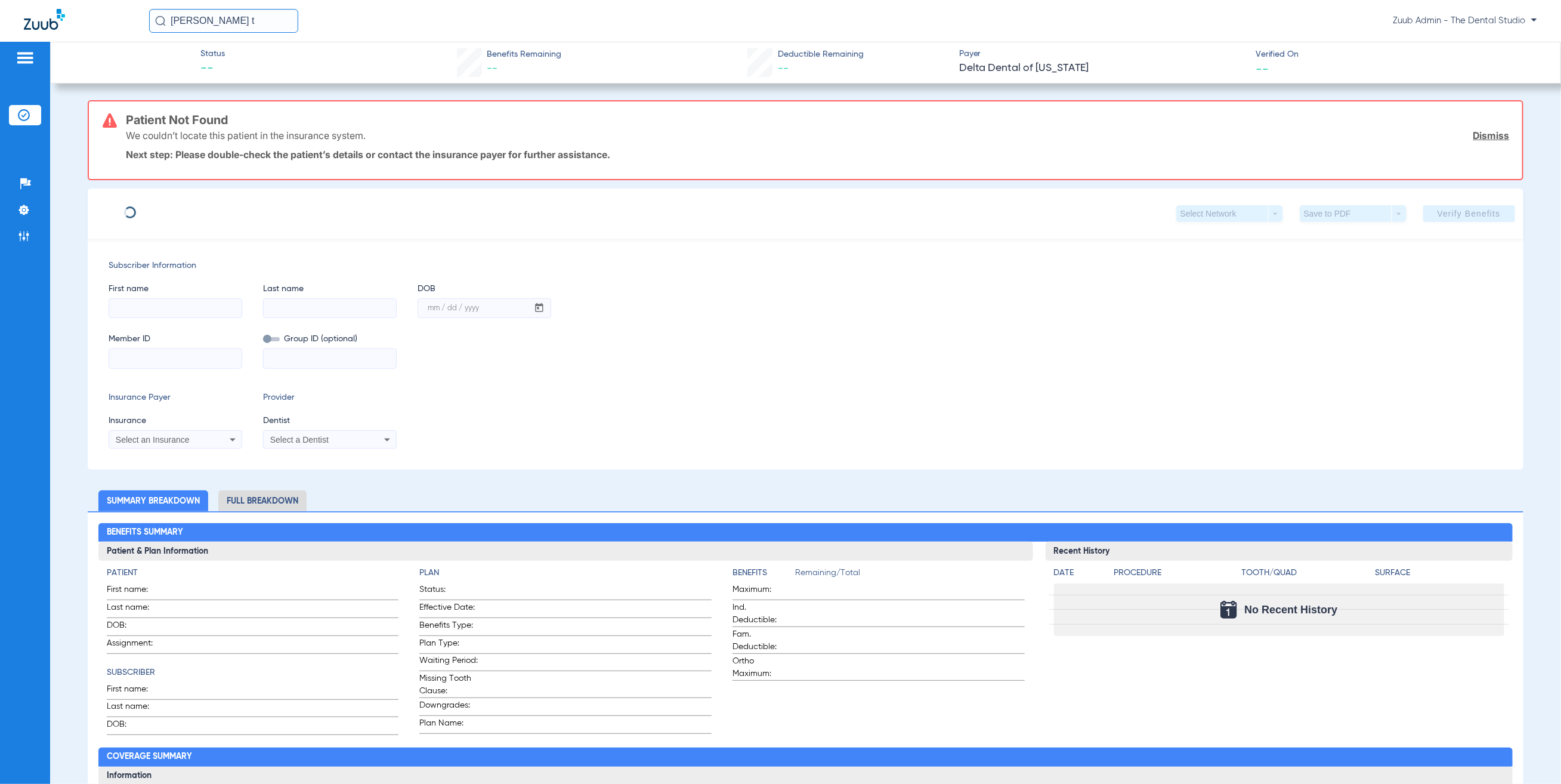
type input "[PERSON_NAME]"
type input "[DATE]"
click at [205, 365] on input "08000000065703" at bounding box center [175, 358] width 132 height 19
click at [209, 361] on input "08000000065703" at bounding box center [175, 358] width 132 height 19
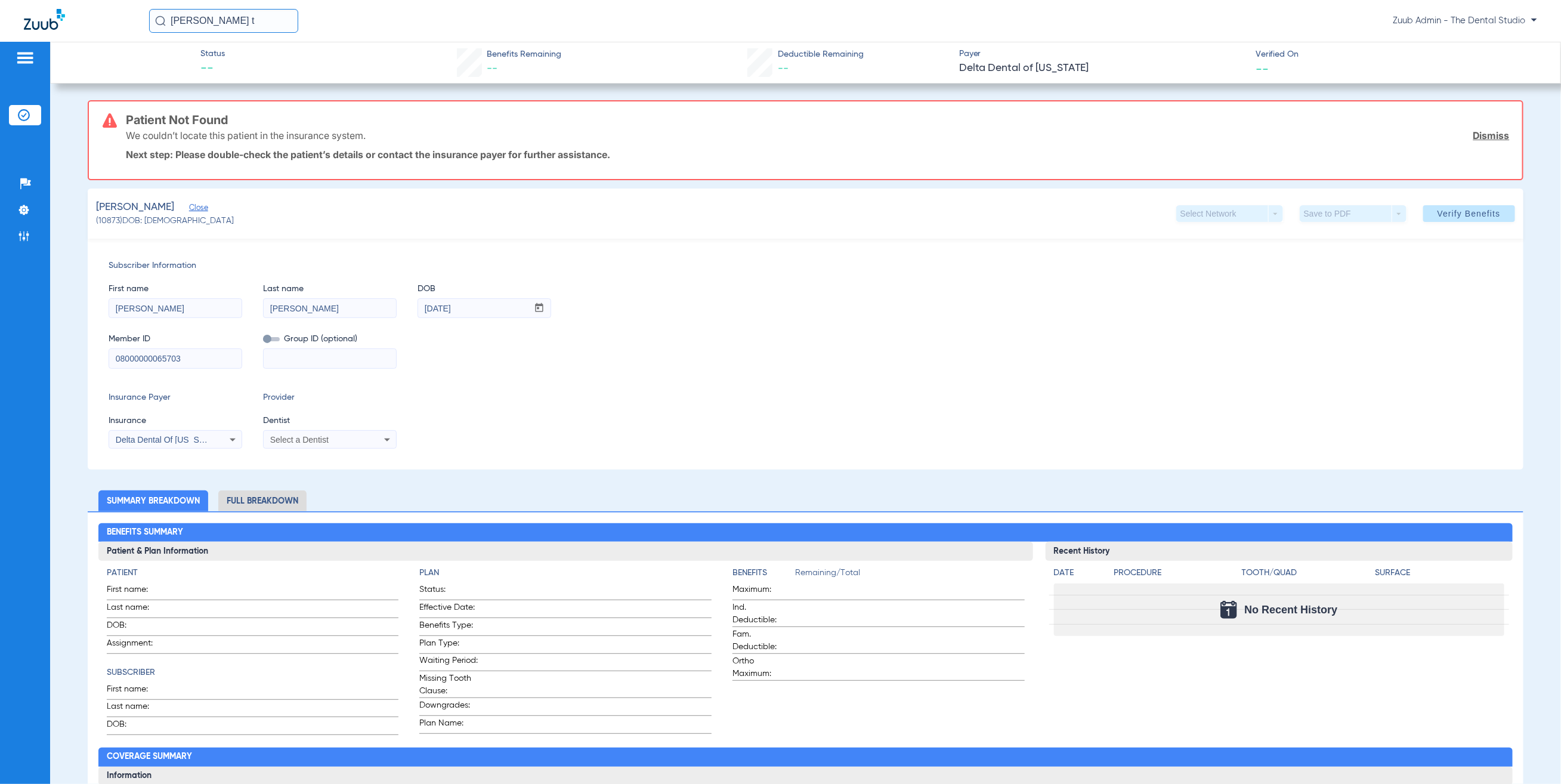
click at [209, 361] on input "08000000065703" at bounding box center [175, 358] width 132 height 19
paste input "184861759"
type input "184861759"
click at [286, 440] on span "Select a Dentist" at bounding box center [299, 440] width 59 height 10
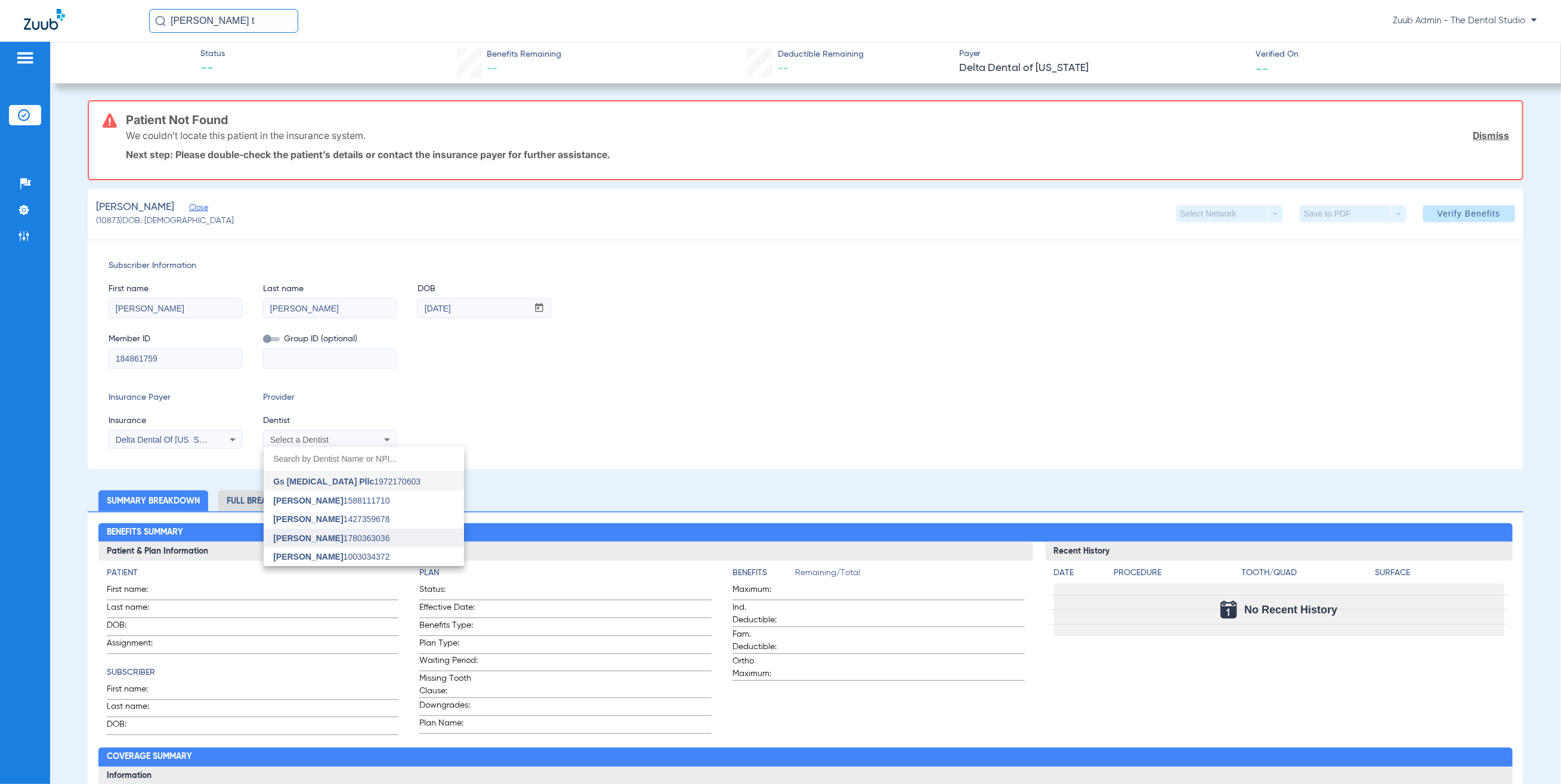
click at [323, 540] on span "[PERSON_NAME]" at bounding box center [308, 538] width 70 height 10
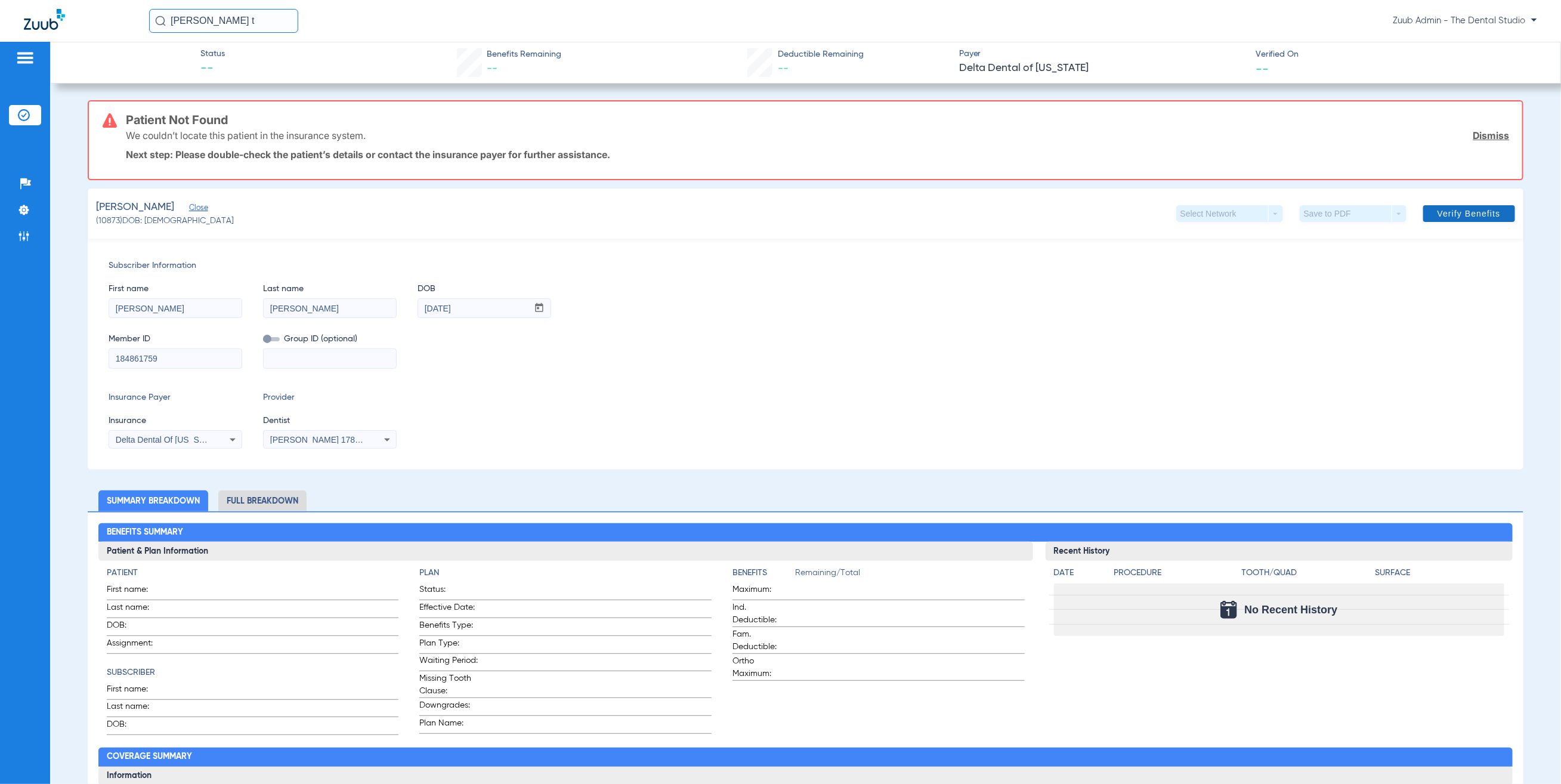
click at [1472, 213] on span "Verify Benefits" at bounding box center [1469, 213] width 63 height 10
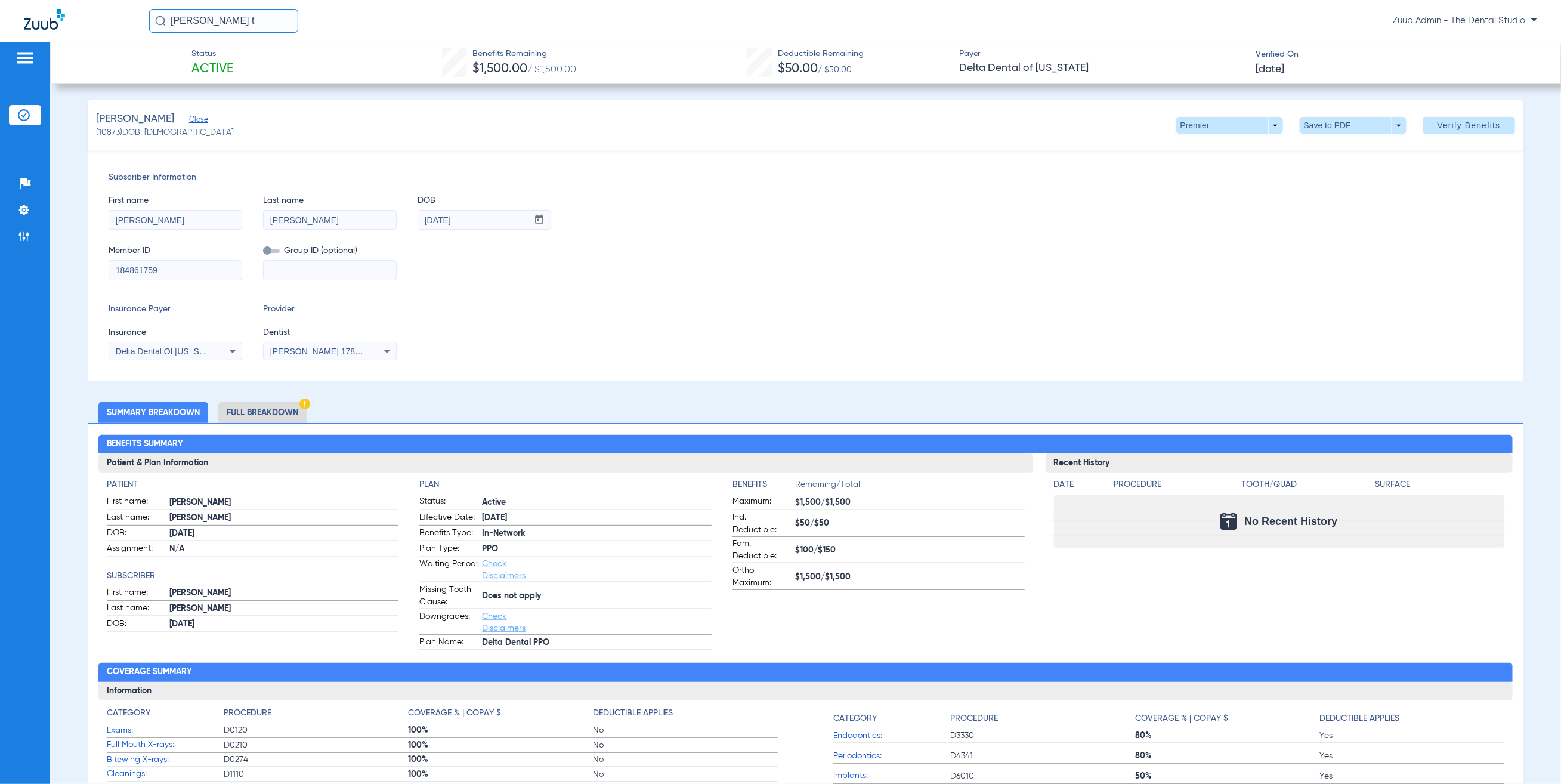
click at [179, 277] on input "184861759" at bounding box center [175, 270] width 132 height 19
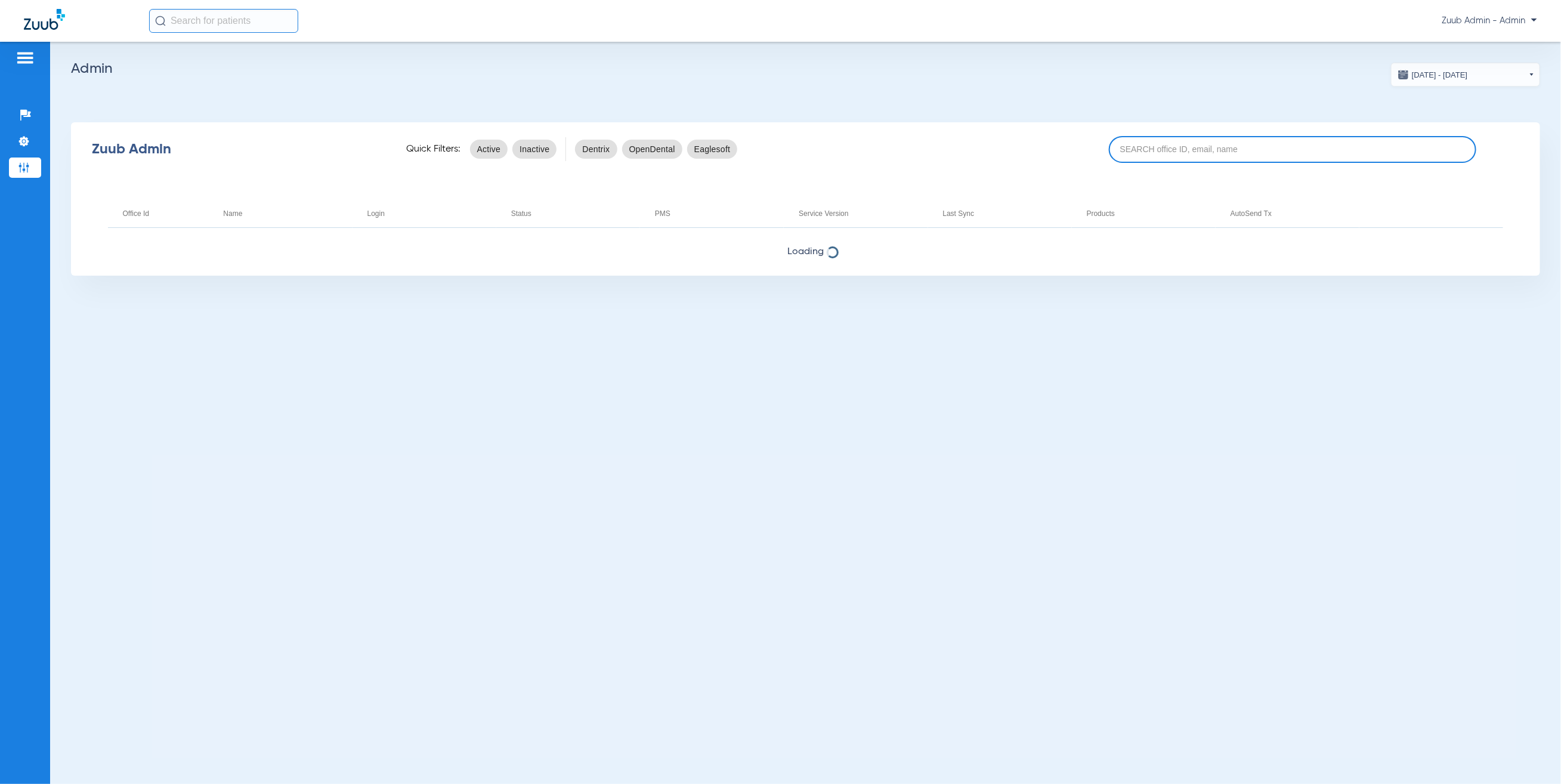
click at [1166, 143] on input at bounding box center [1292, 149] width 367 height 27
paste input "17007221"
type input "17007221"
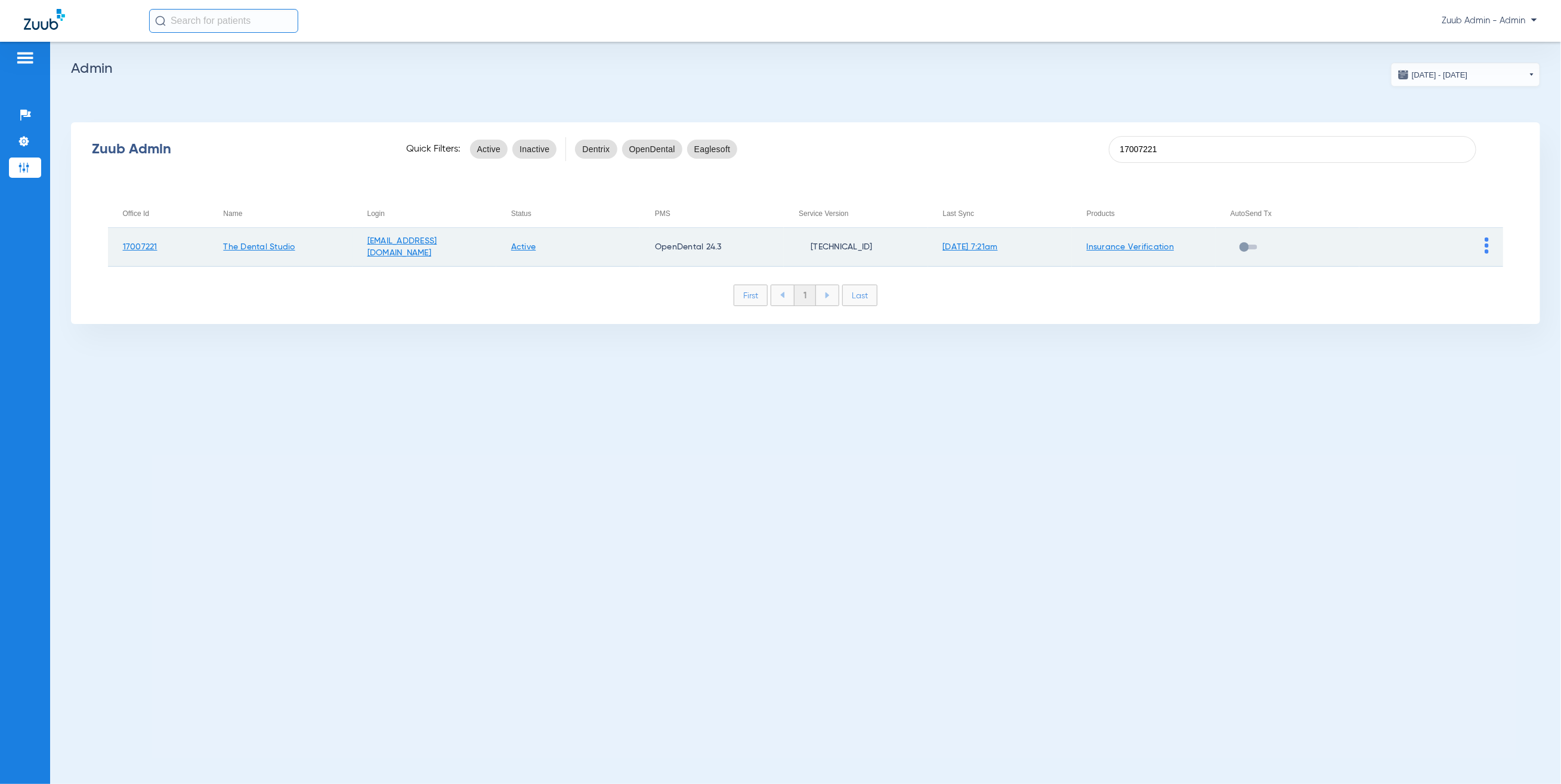
click at [1489, 241] on img at bounding box center [1487, 245] width 4 height 16
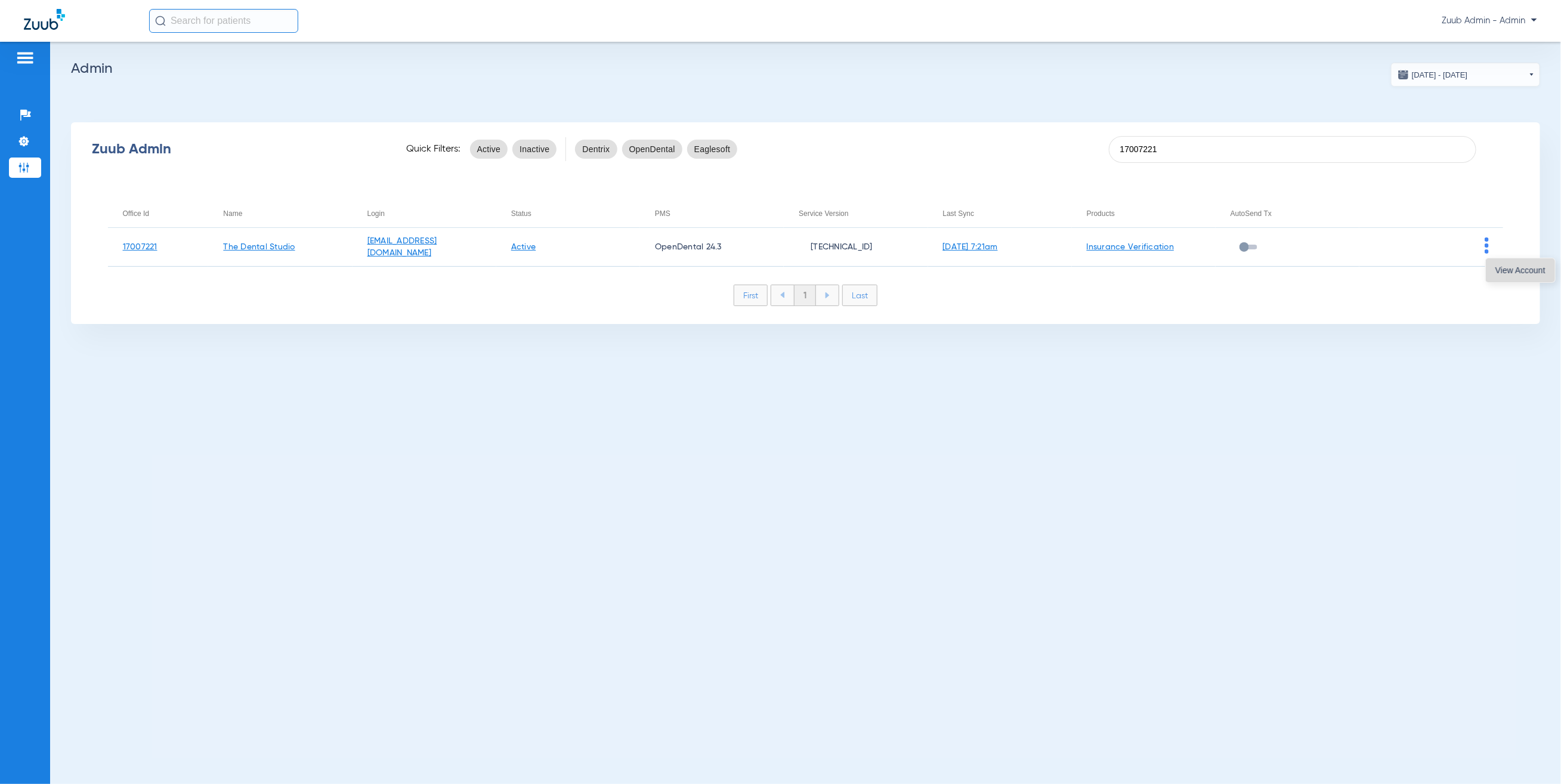
click at [1493, 269] on button "View Account" at bounding box center [1521, 270] width 69 height 24
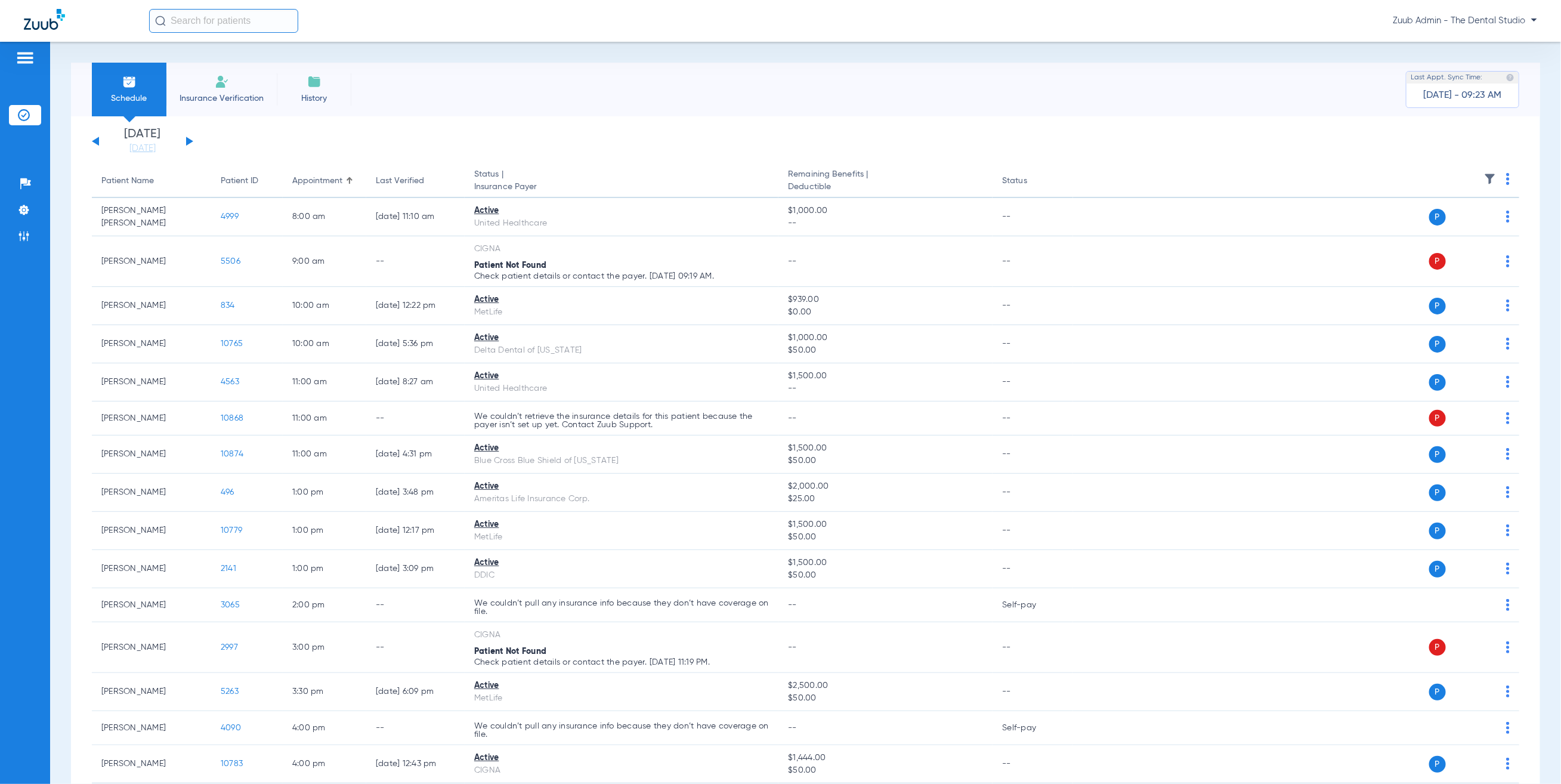
click at [188, 140] on button at bounding box center [189, 141] width 7 height 9
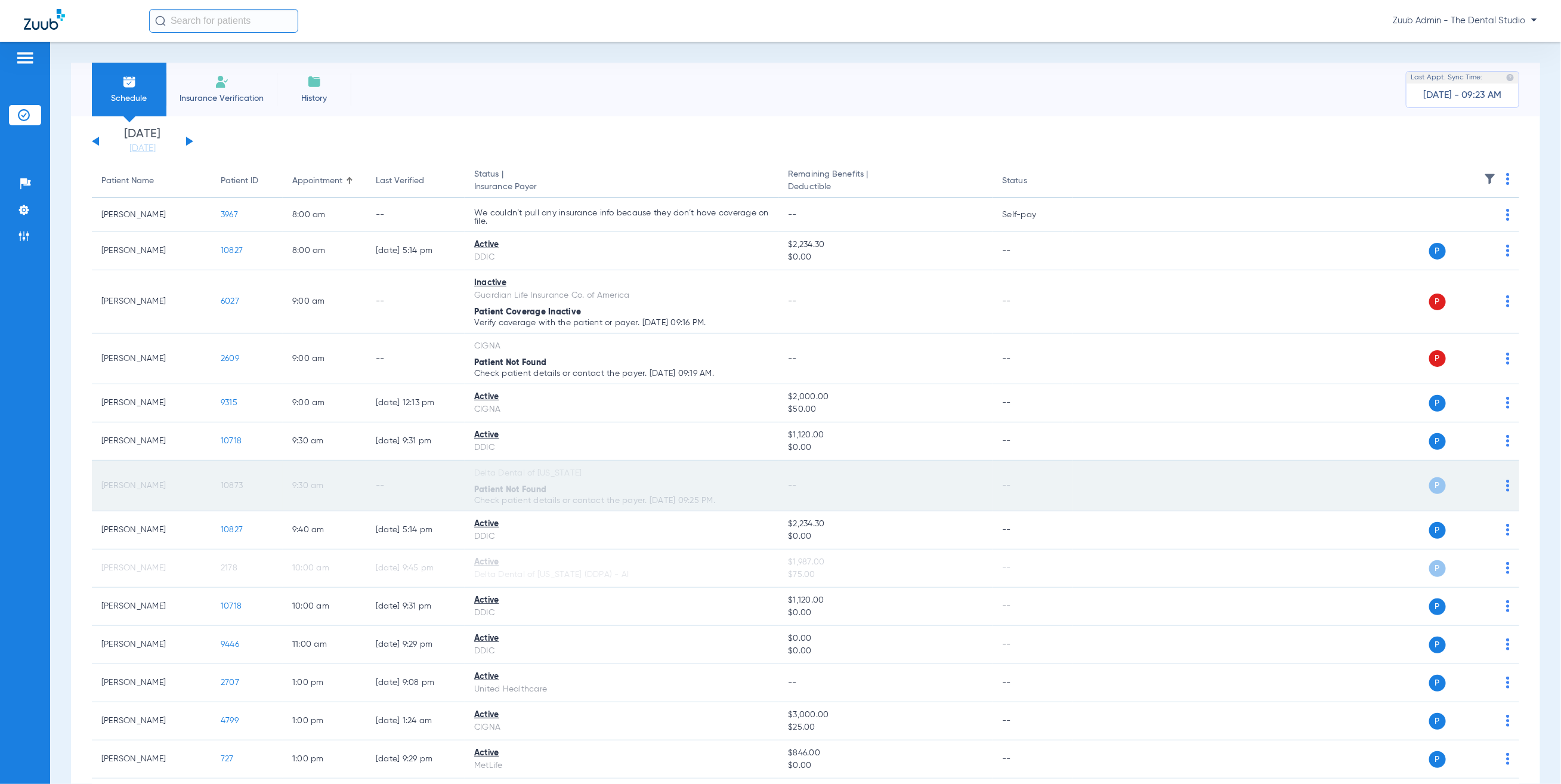
click at [224, 486] on span "10873" at bounding box center [232, 485] width 22 height 8
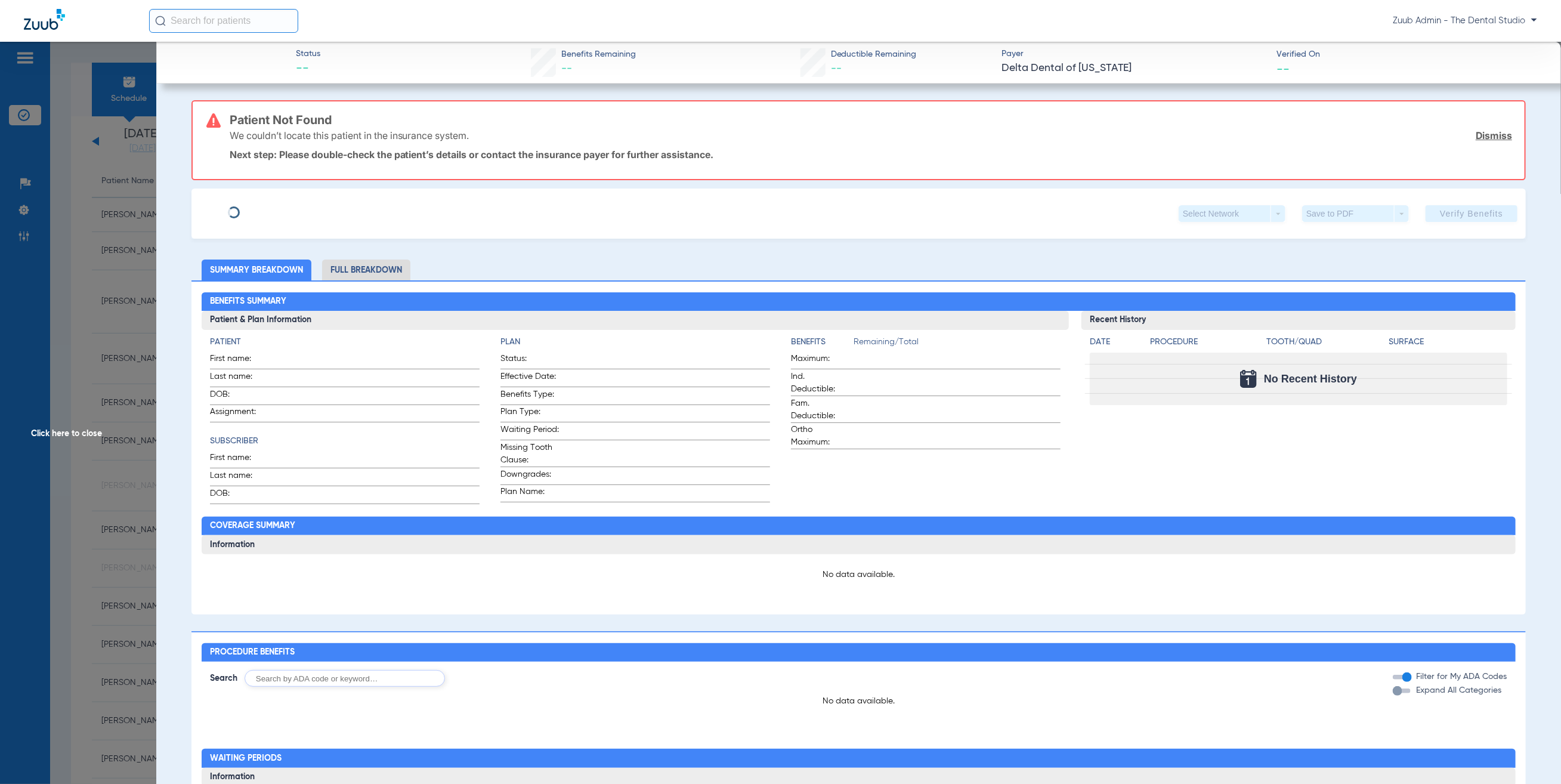
type input "[PERSON_NAME]"
type input "[DATE]"
type input "08000000065703"
click at [289, 200] on div "Torres, Russel Edit" at bounding box center [268, 207] width 138 height 15
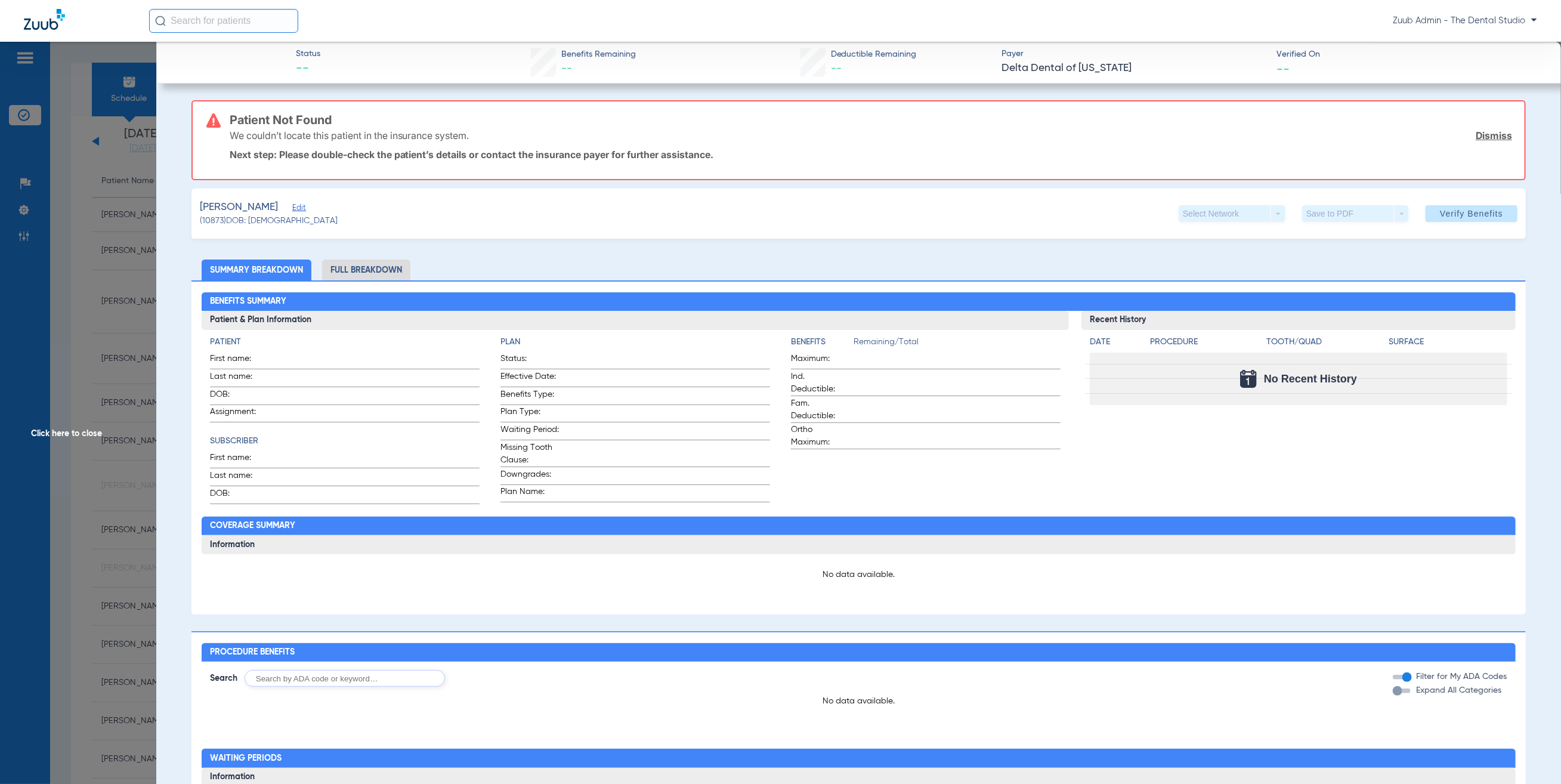
click at [292, 205] on span "Edit" at bounding box center [297, 209] width 10 height 11
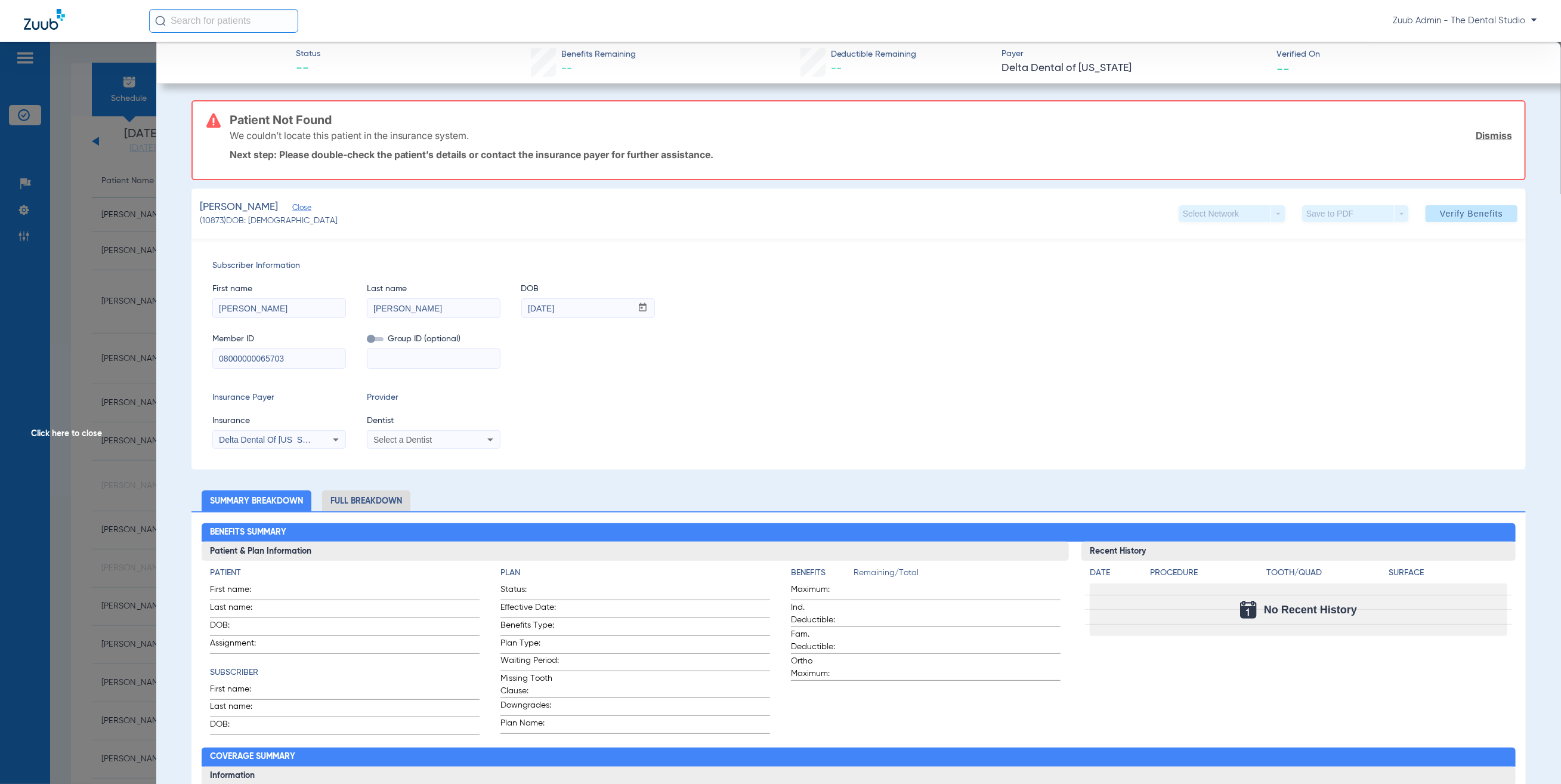
click at [130, 371] on span "Click here to close" at bounding box center [78, 434] width 157 height 784
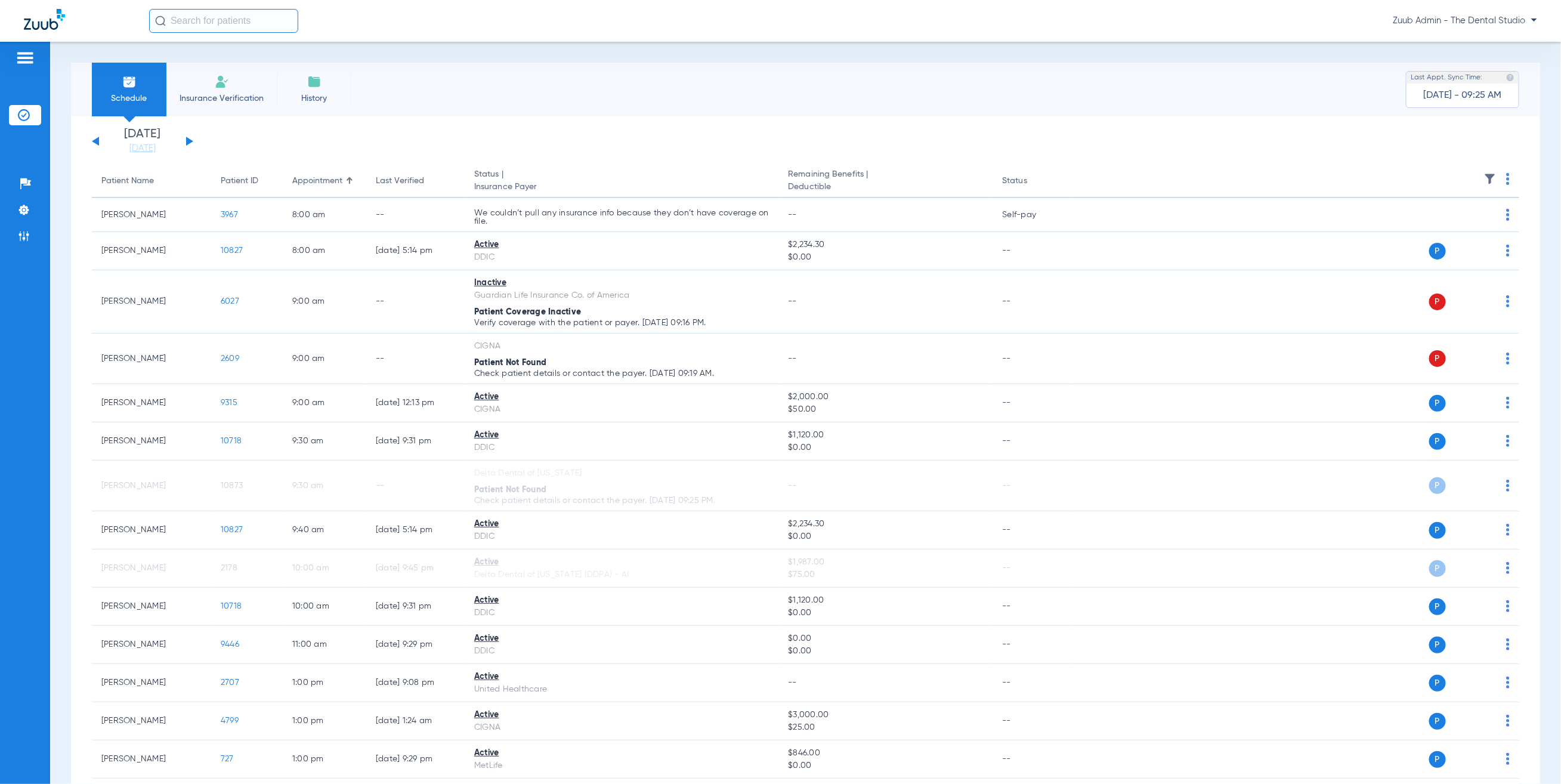
click at [224, 15] on input "text" at bounding box center [224, 21] width 149 height 24
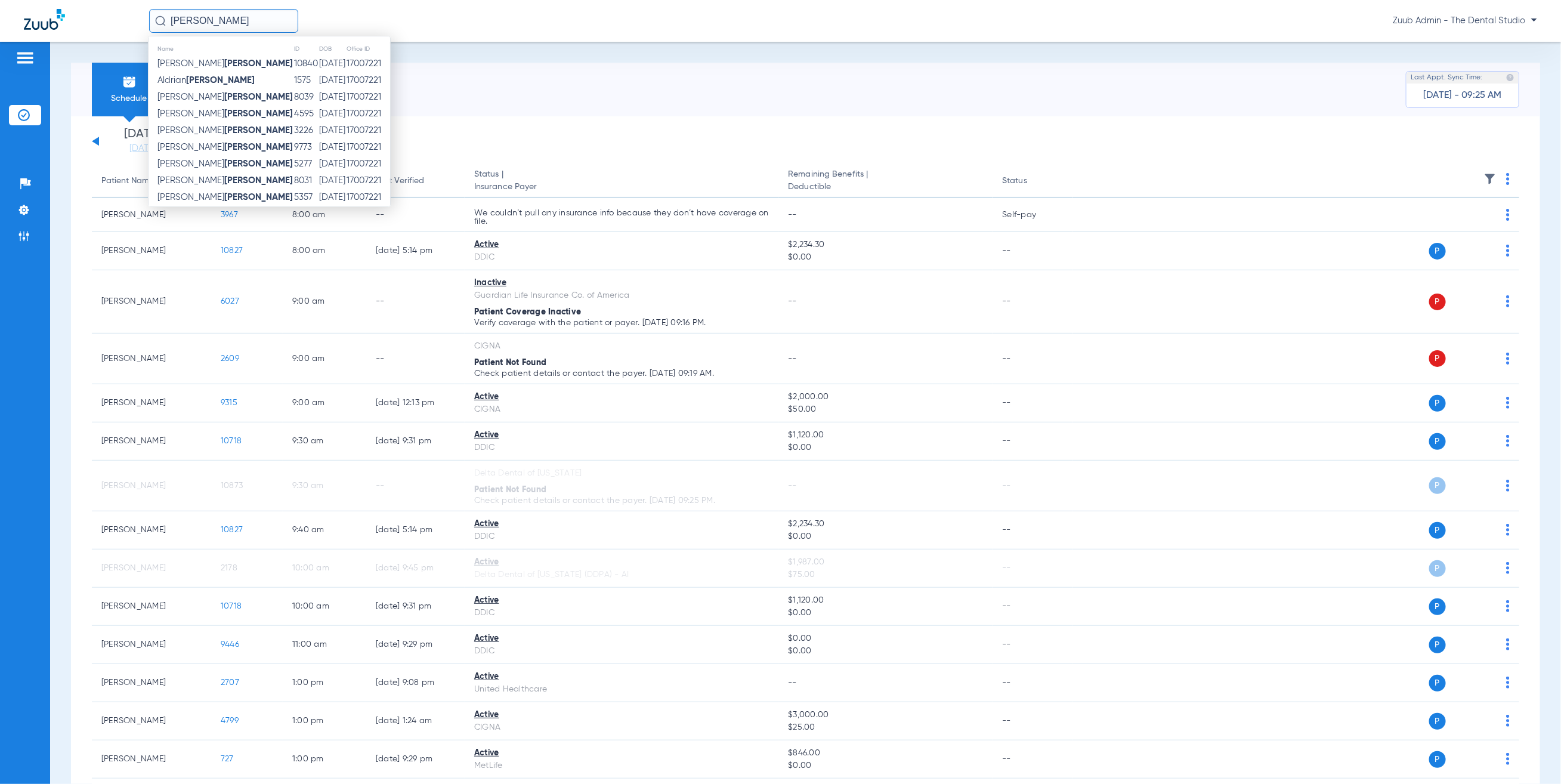
type input "torres"
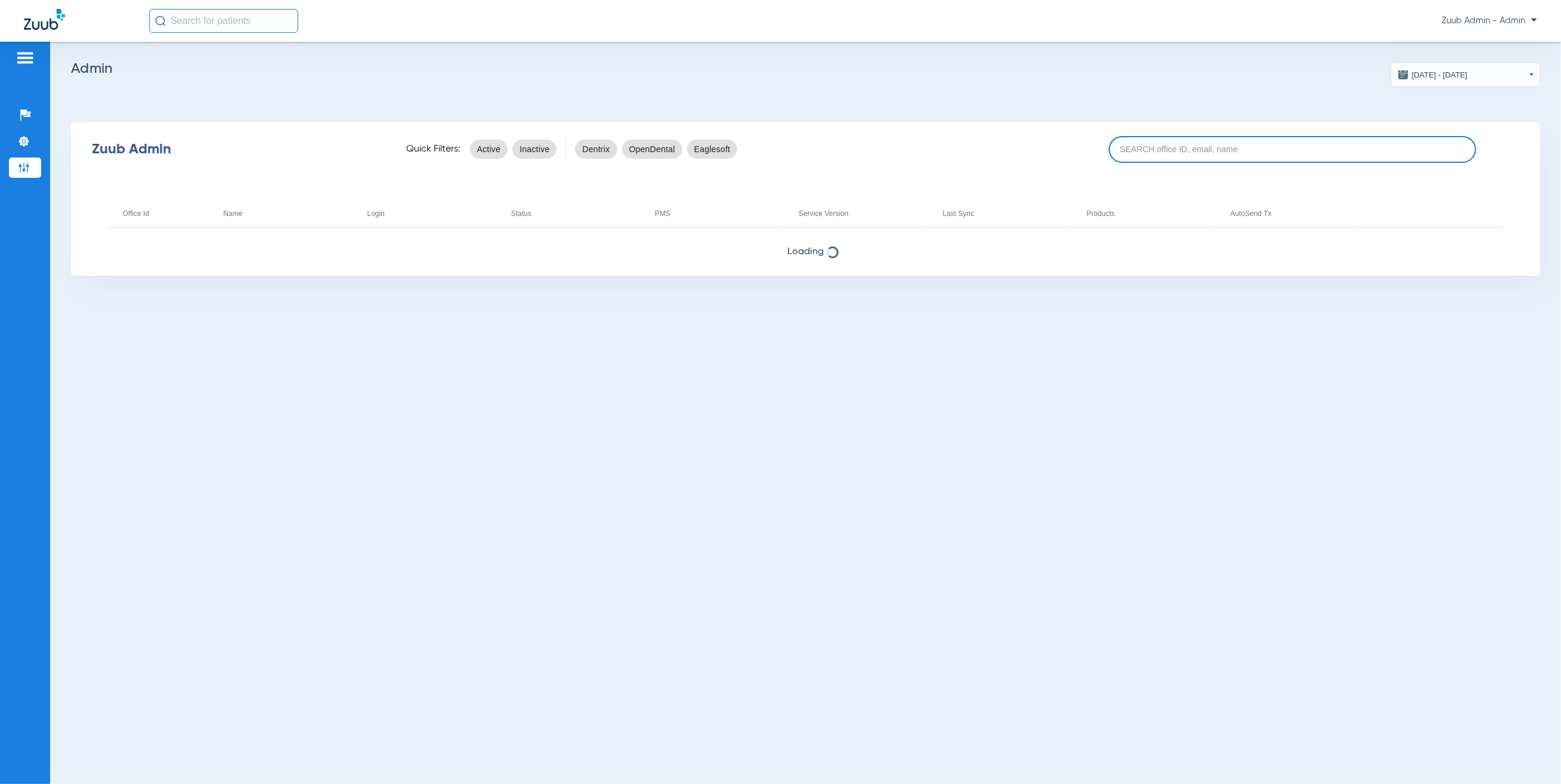
click at [1346, 157] on input at bounding box center [1292, 149] width 367 height 27
paste input "17006786"
type input "17006786"
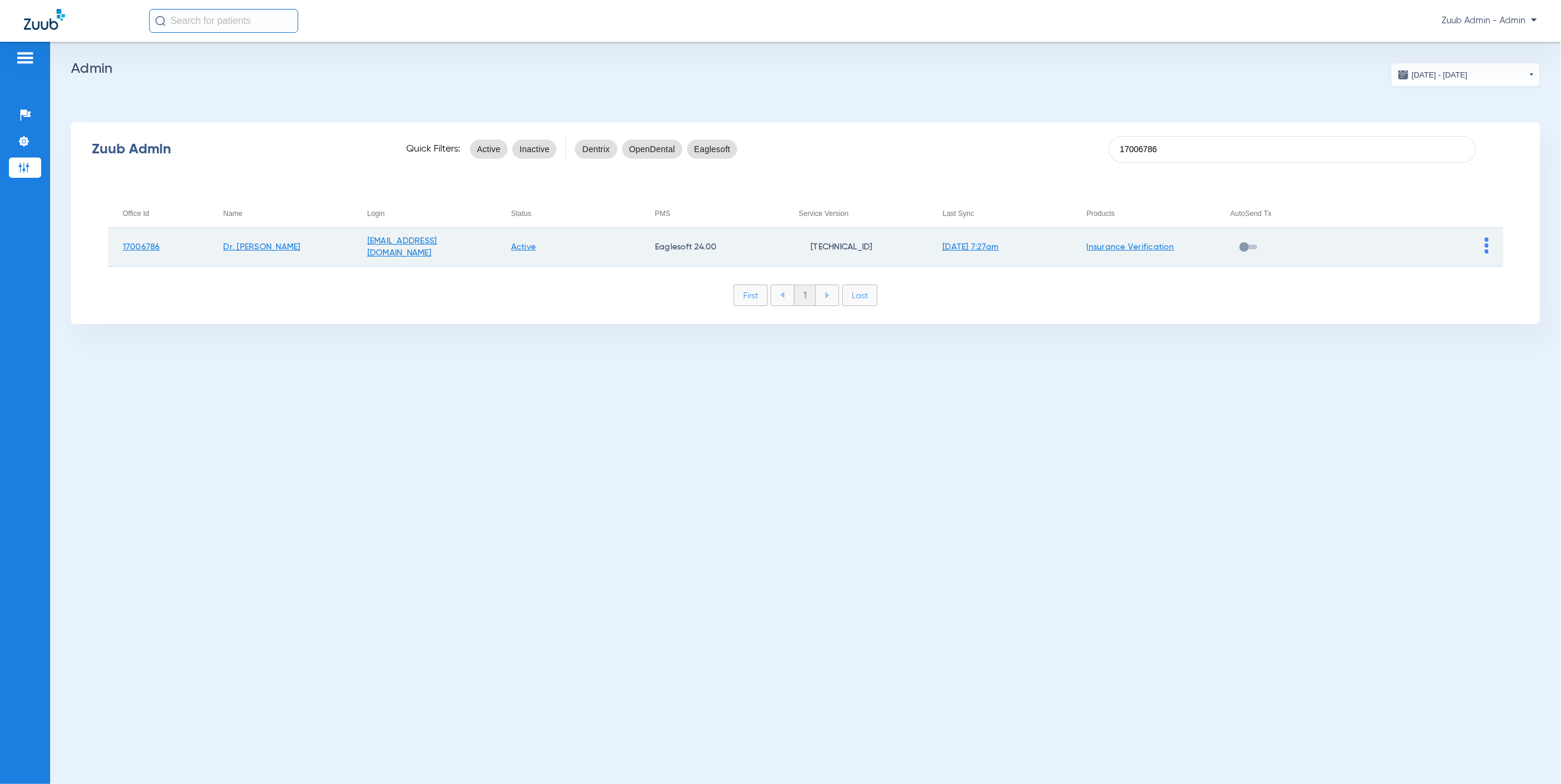
click at [1487, 240] on img at bounding box center [1487, 245] width 4 height 16
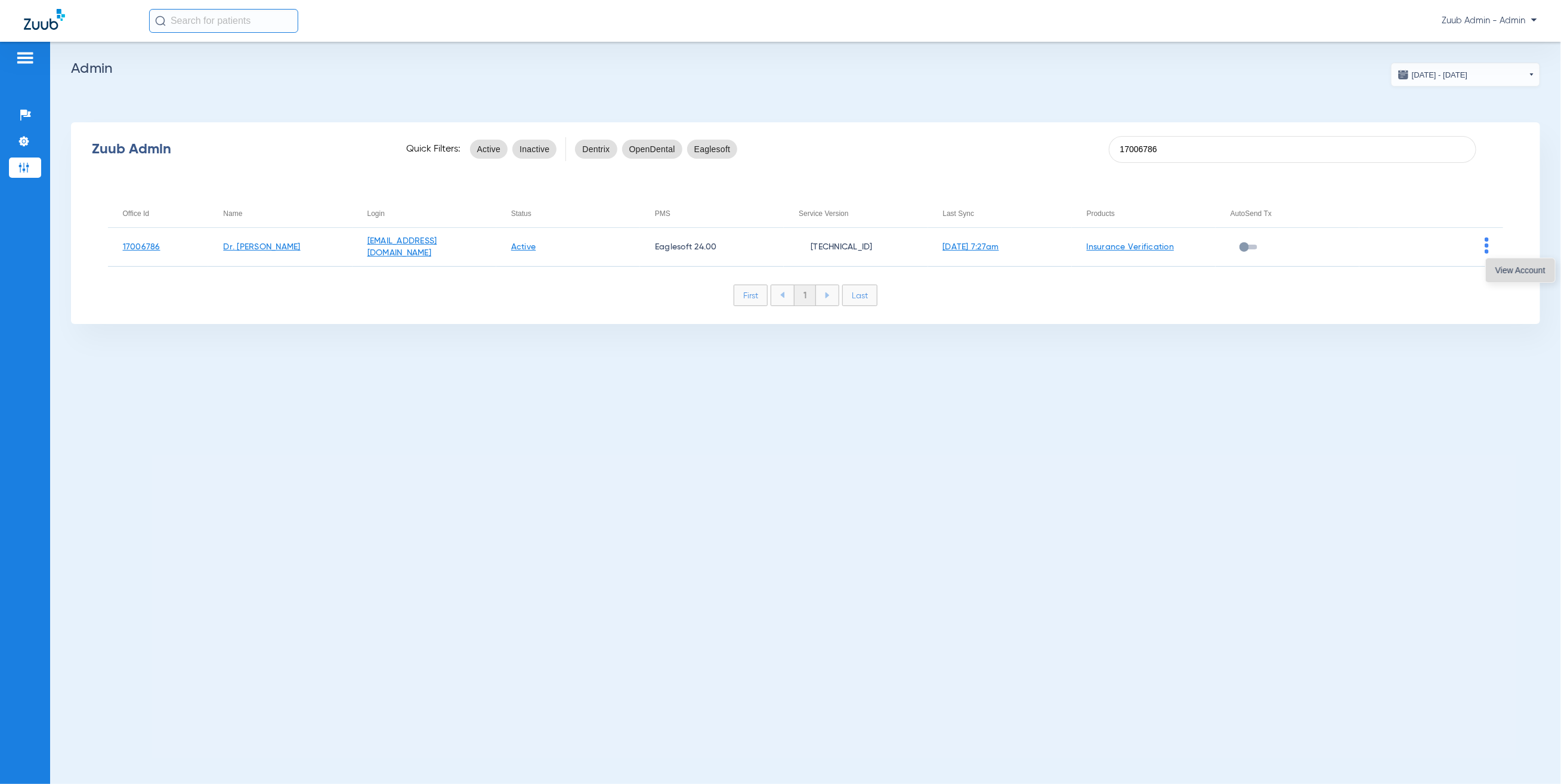
click at [1502, 273] on span "View Account" at bounding box center [1521, 270] width 50 height 8
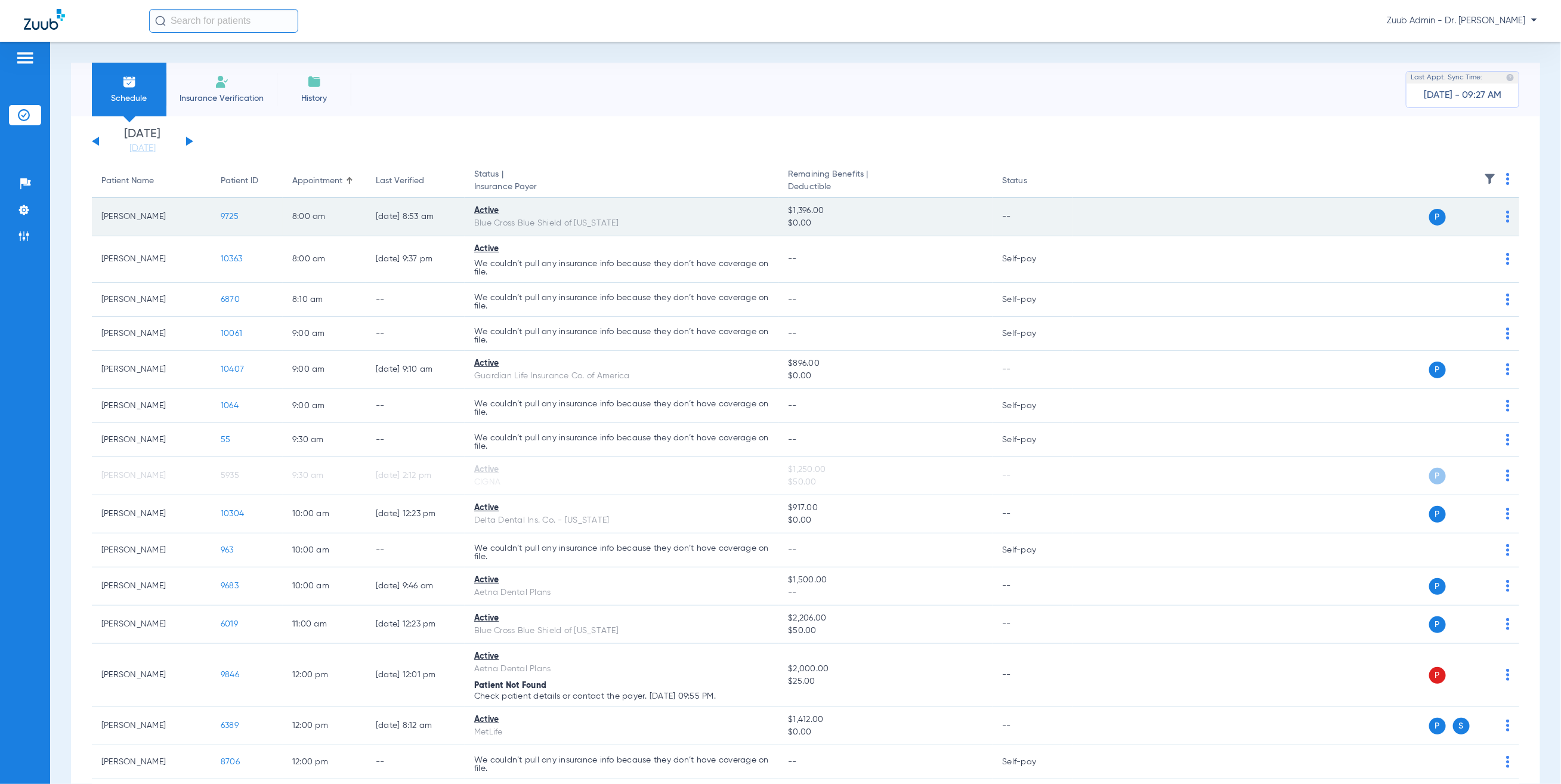
click at [229, 215] on span "9725" at bounding box center [229, 217] width 18 height 8
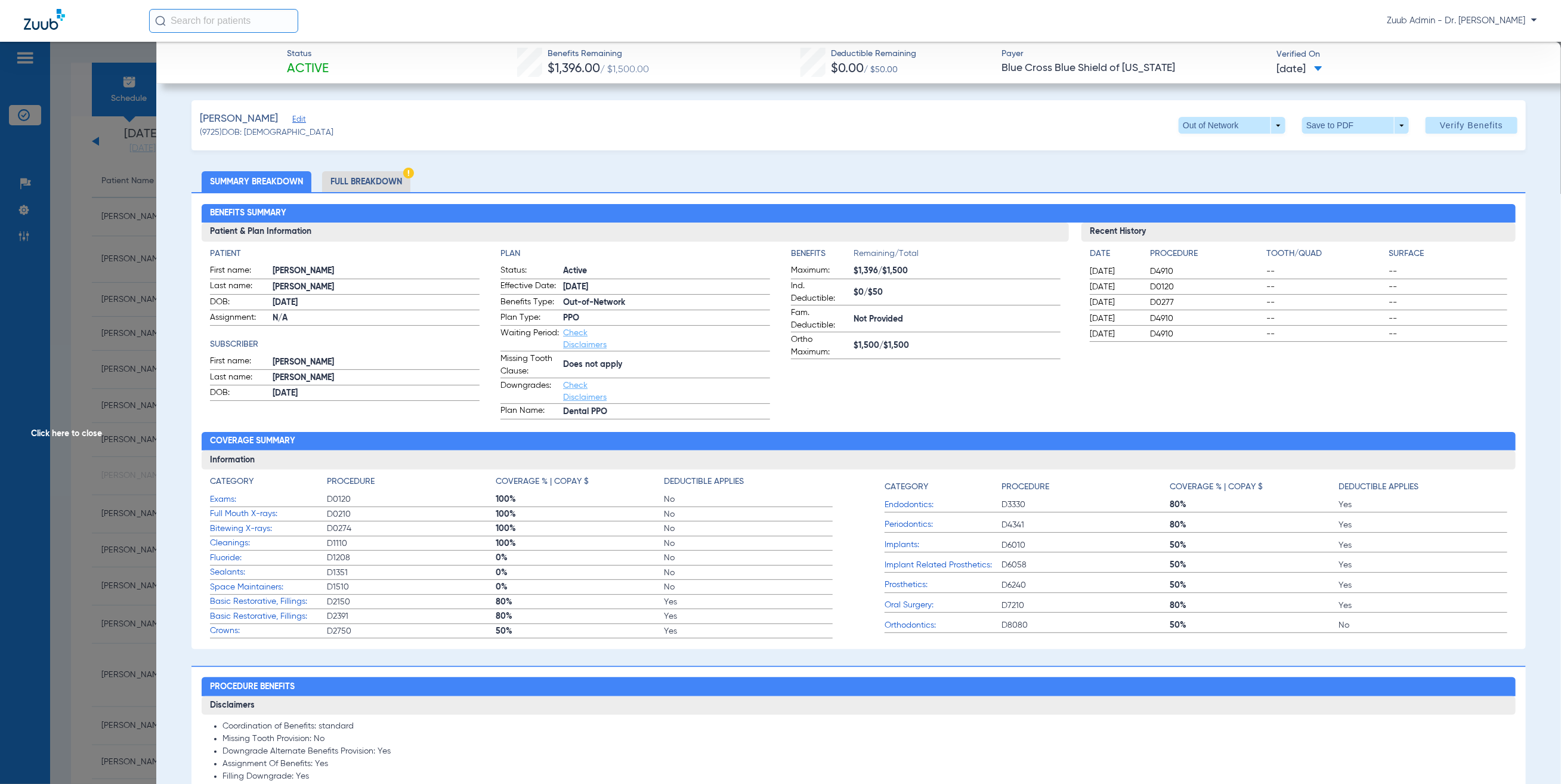
click at [371, 171] on li "Full Breakdown" at bounding box center [366, 181] width 88 height 21
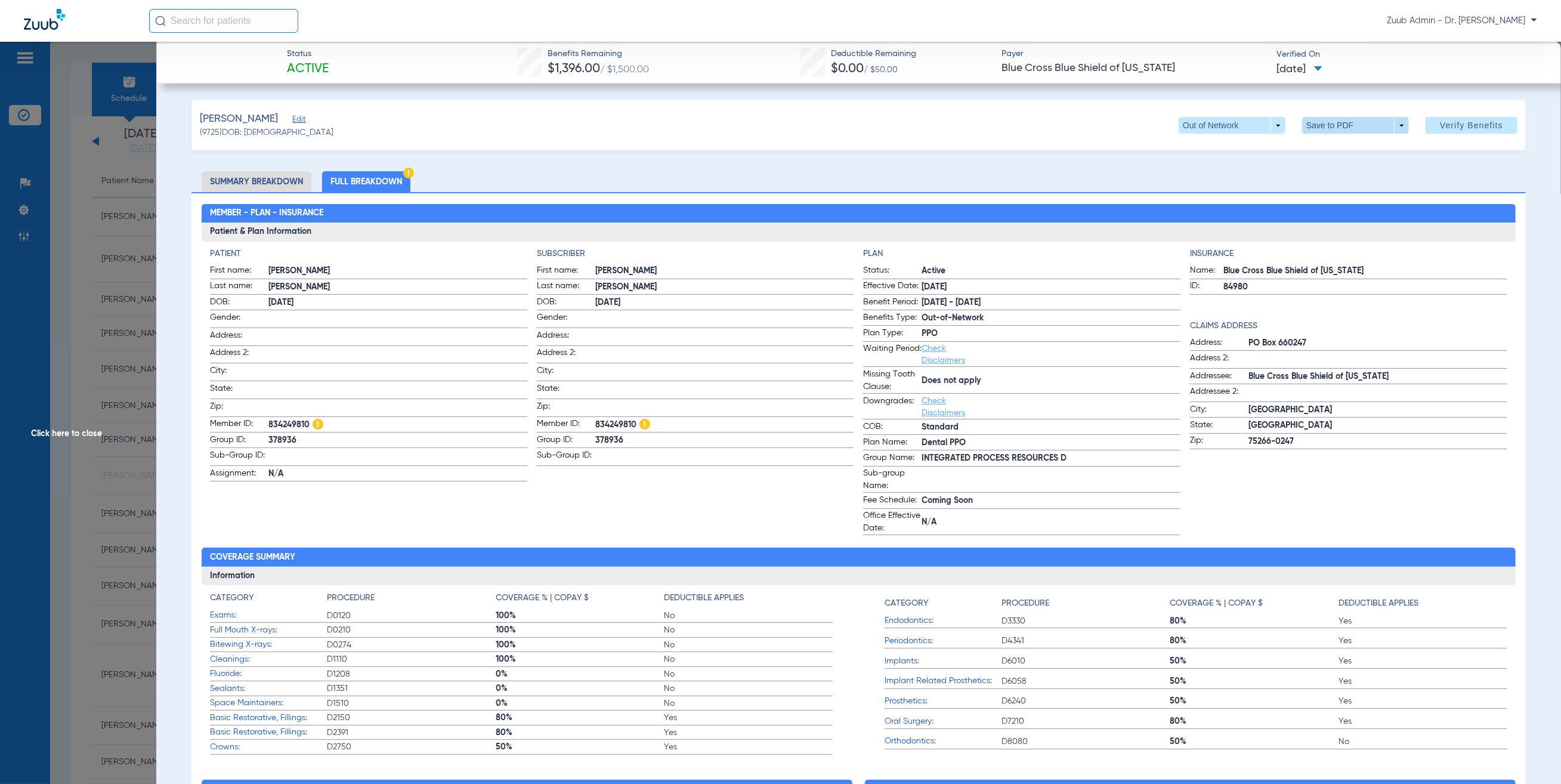
click at [1342, 121] on span at bounding box center [1356, 125] width 29 height 29
click at [1344, 142] on button "insert_drive_file Save to PDF" at bounding box center [1335, 149] width 90 height 24
